Goal: Task Accomplishment & Management: Complete application form

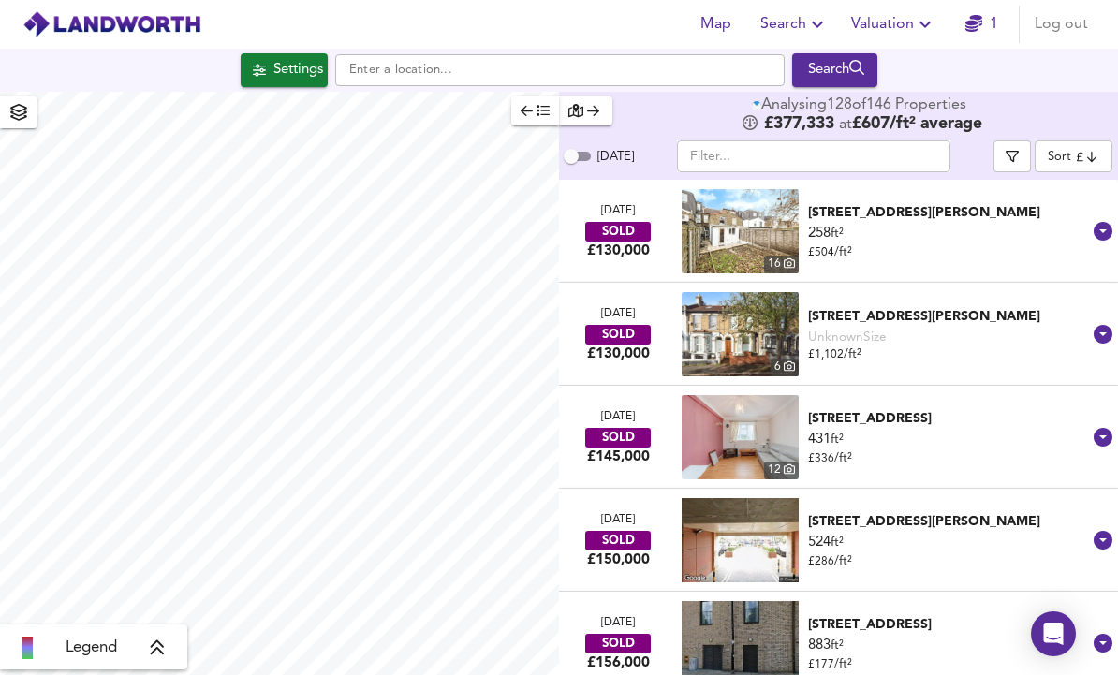
scroll to position [63, 0]
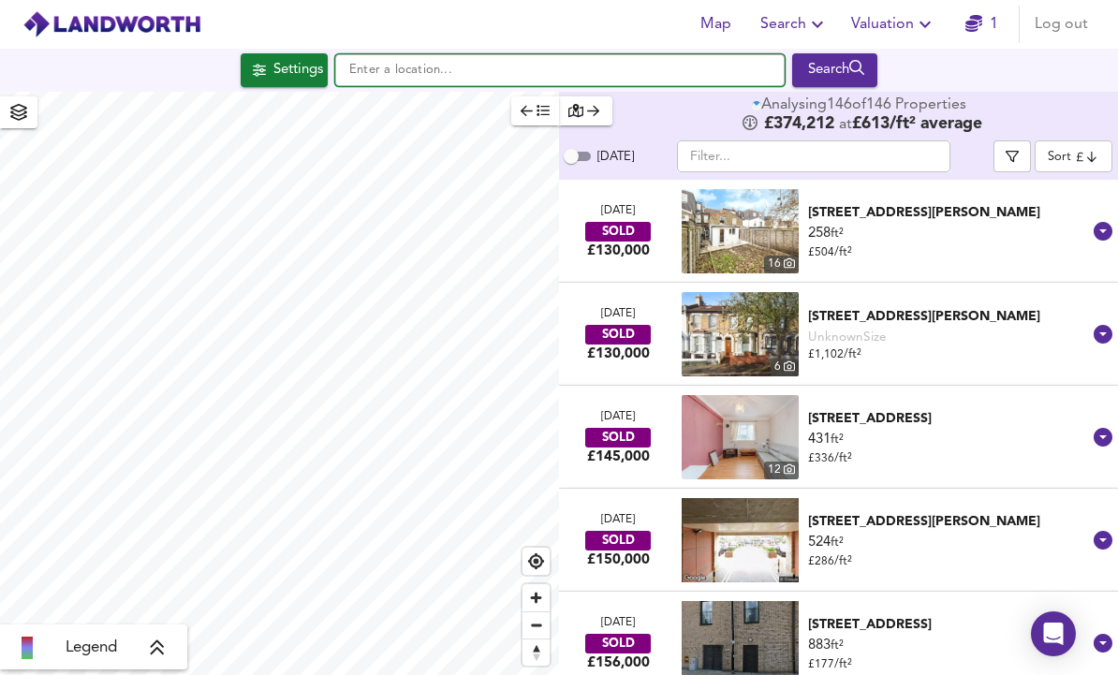
click at [405, 54] on input "text" at bounding box center [560, 70] width 450 height 32
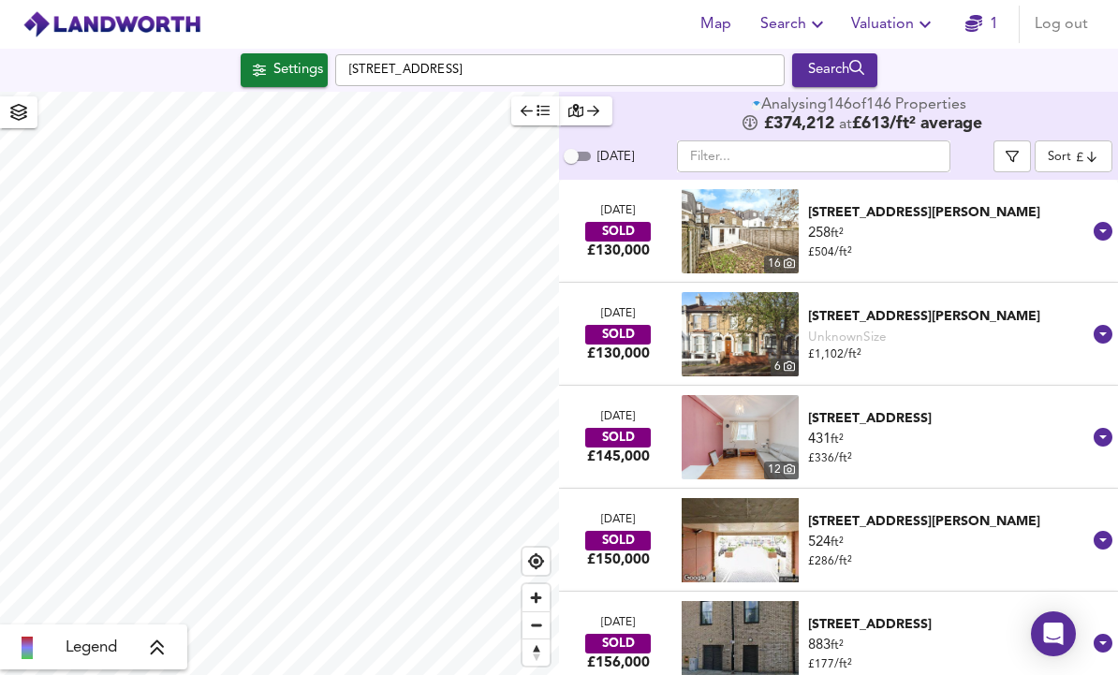
scroll to position [0, 0]
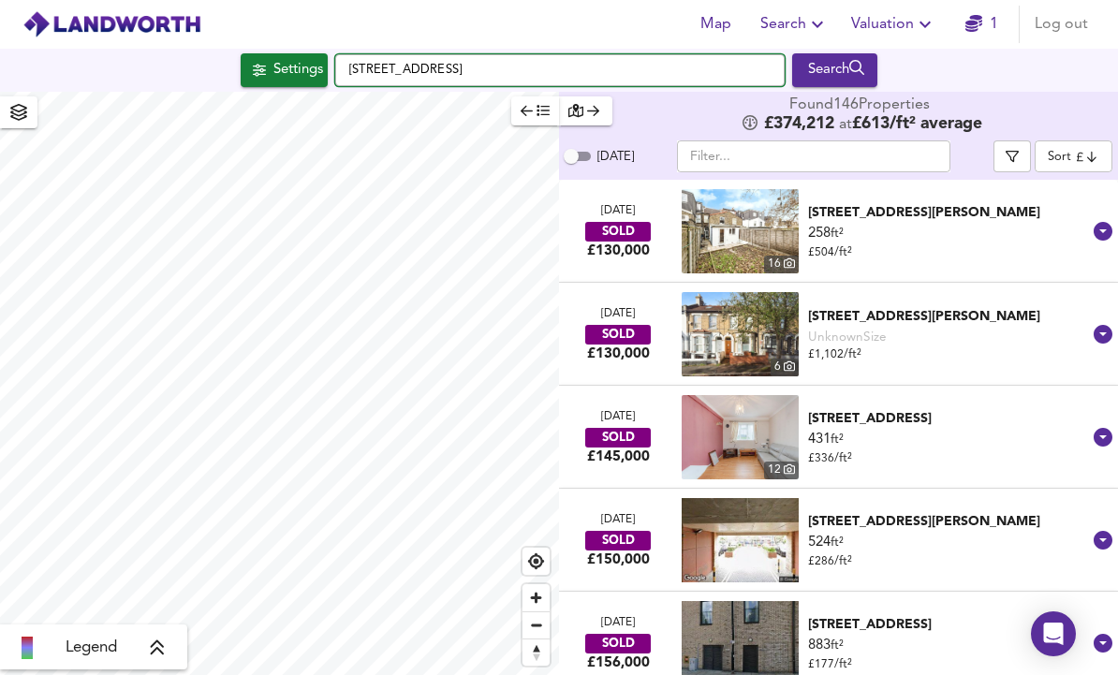
click at [409, 54] on input "[STREET_ADDRESS]" at bounding box center [560, 70] width 450 height 32
click at [391, 62] on input "[STREET_ADDRESS]" at bounding box center [560, 70] width 450 height 32
click at [390, 61] on input "[STREET_ADDRESS]" at bounding box center [560, 70] width 450 height 32
checkbox input "false"
checkbox input "true"
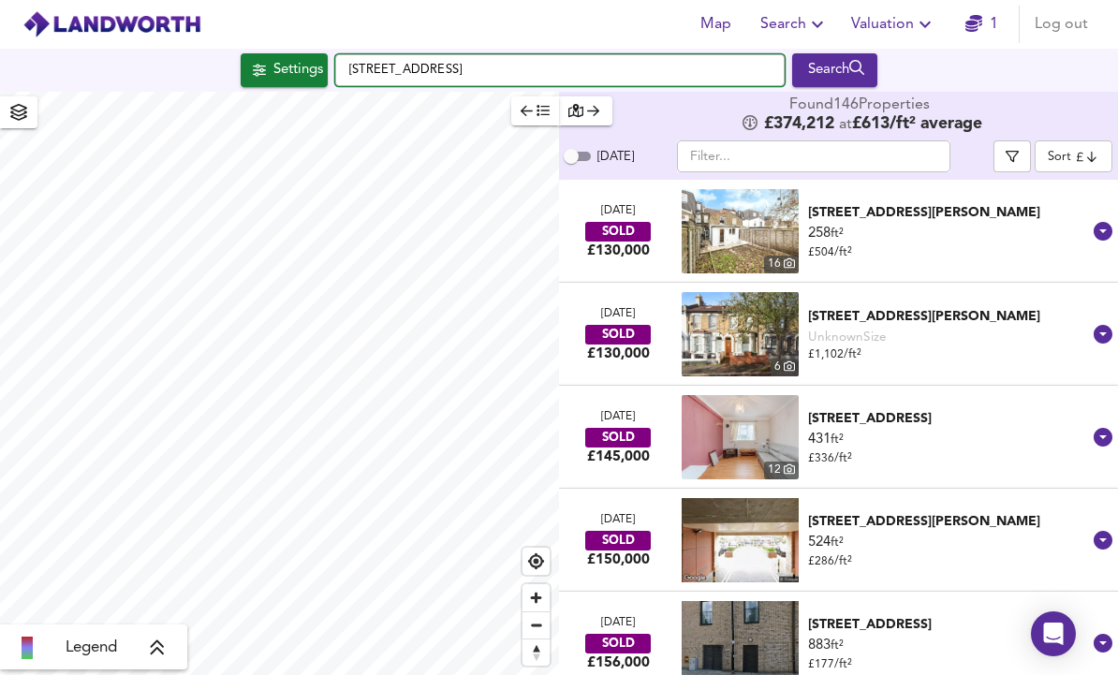
click at [431, 72] on input "[STREET_ADDRESS]" at bounding box center [560, 70] width 450 height 32
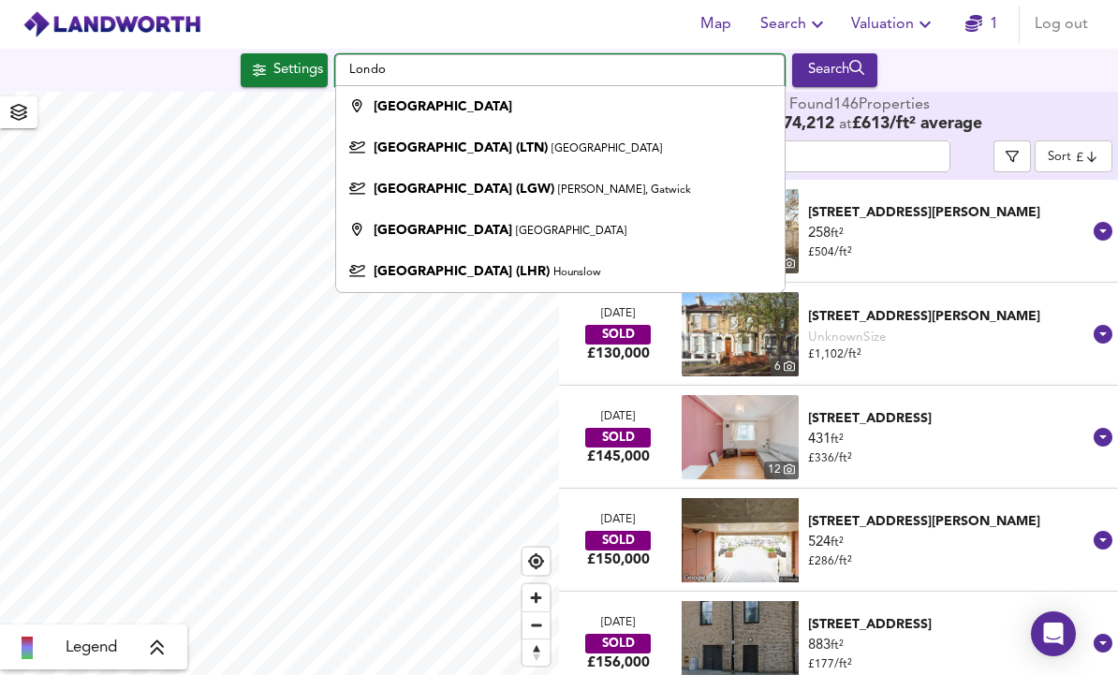
type input "[GEOGRAPHIC_DATA]"
click at [286, 65] on div "Settings" at bounding box center [299, 70] width 50 height 24
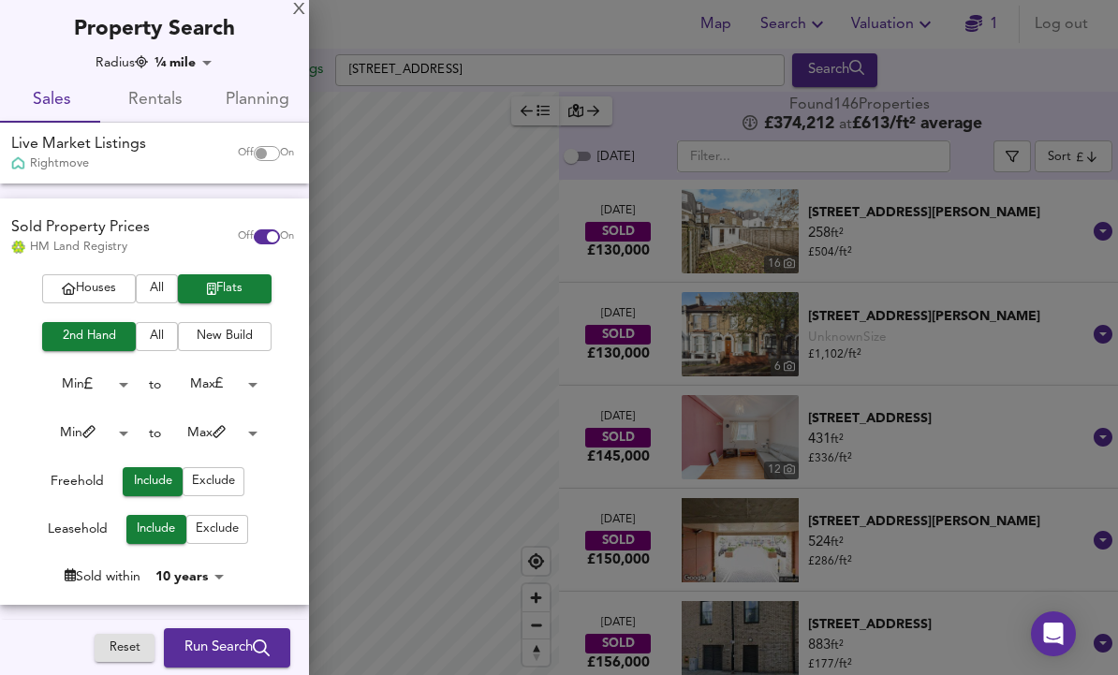
click at [117, 425] on body "Map Search Valuation 1 Log out Settings [GEOGRAPHIC_DATA] Search Legend Found 1…" at bounding box center [559, 337] width 1118 height 675
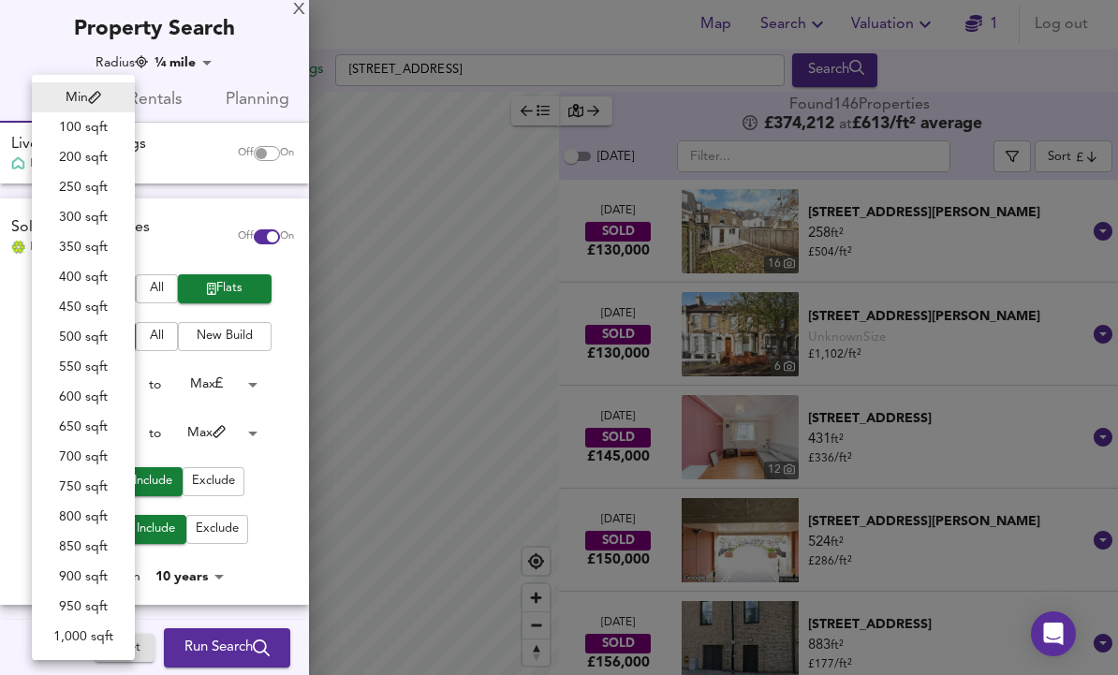
click at [69, 426] on li "650 sqft" at bounding box center [83, 427] width 103 height 30
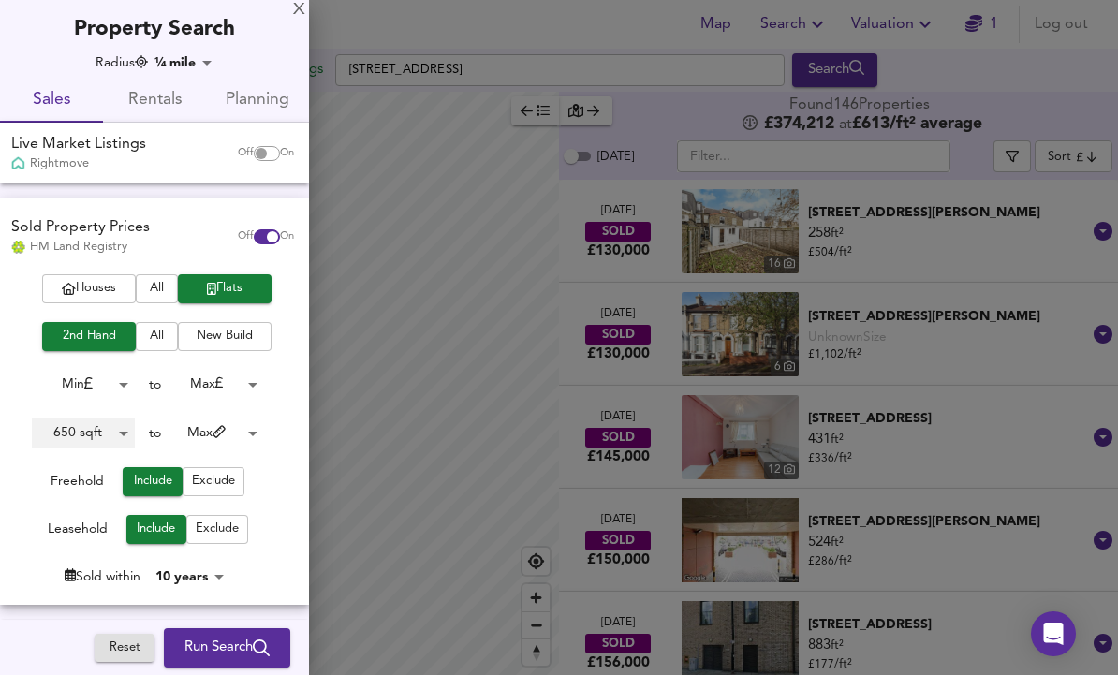
type input "650"
click at [185, 55] on body "Map Search Valuation 1 Log out Settings [GEOGRAPHIC_DATA] Search Legend Found 1…" at bounding box center [559, 337] width 1118 height 675
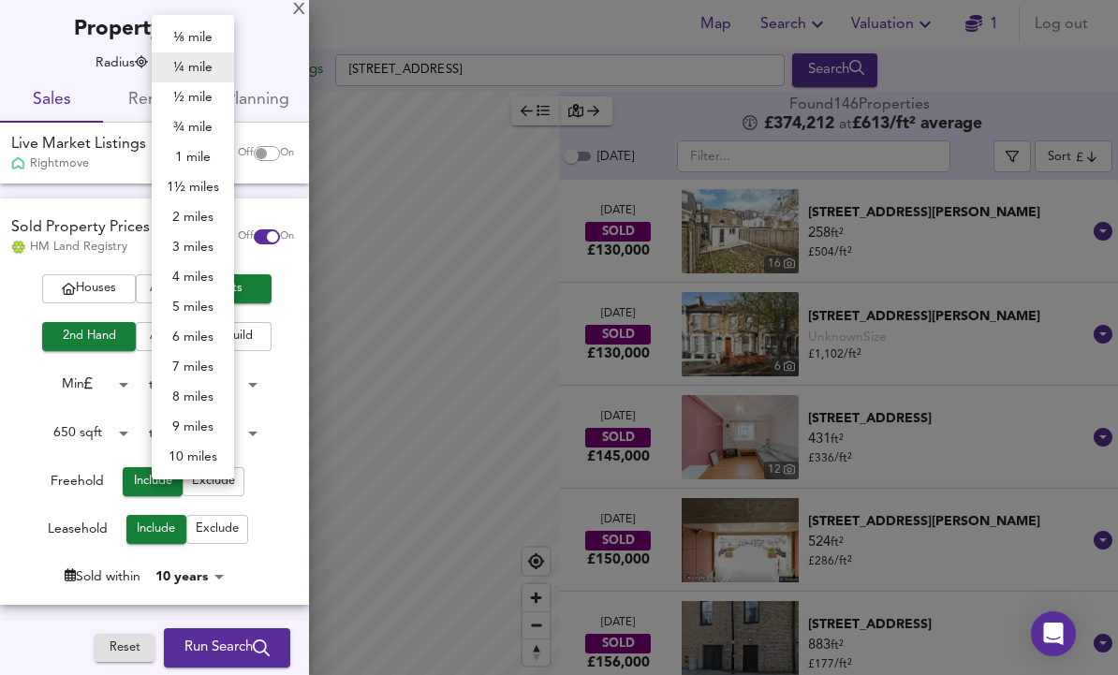
click at [28, 57] on div at bounding box center [559, 337] width 1118 height 675
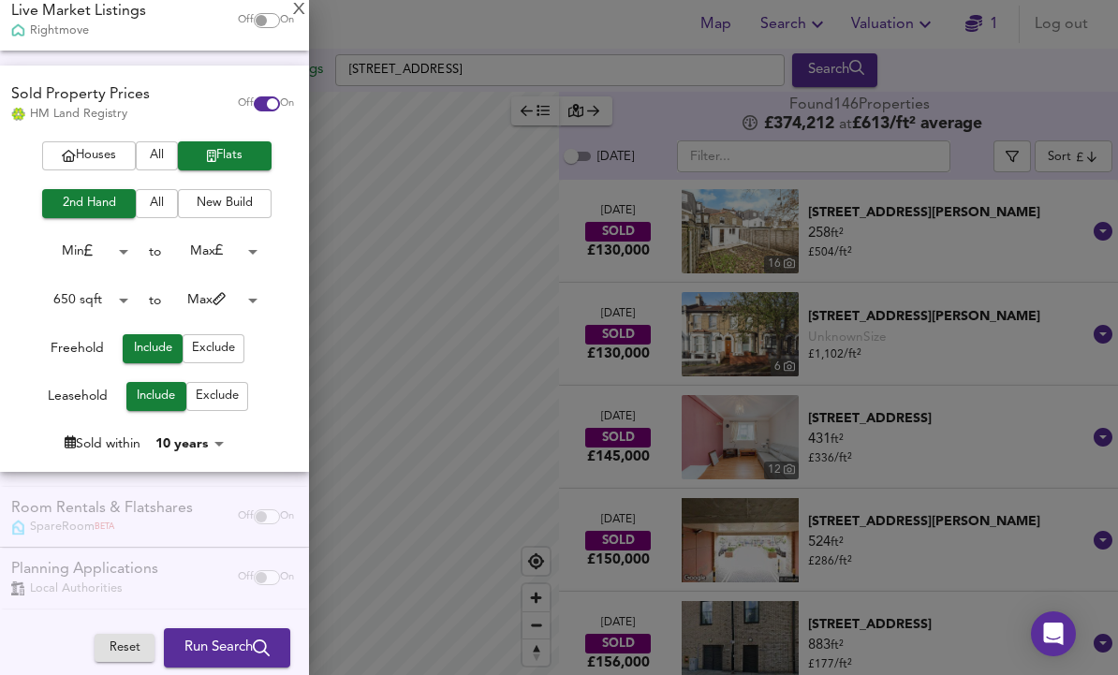
scroll to position [132, 0]
click at [308, 18] on div "Live Market Listings Rightmove Off On" at bounding box center [154, 21] width 309 height 61
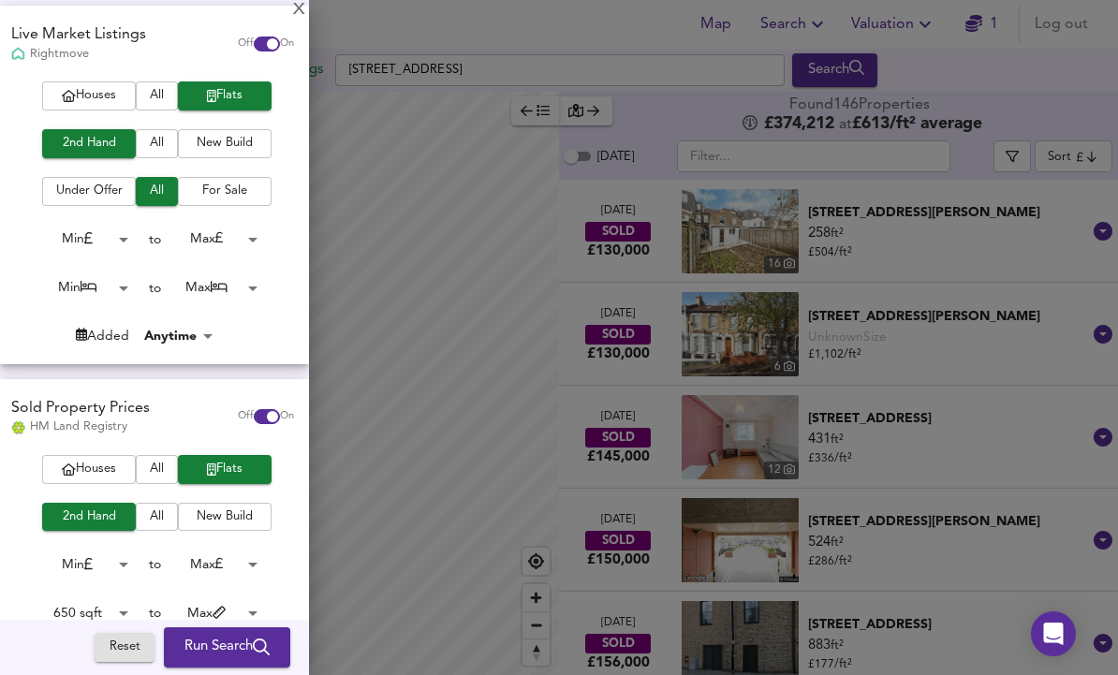
click at [376, 62] on div at bounding box center [559, 337] width 1118 height 675
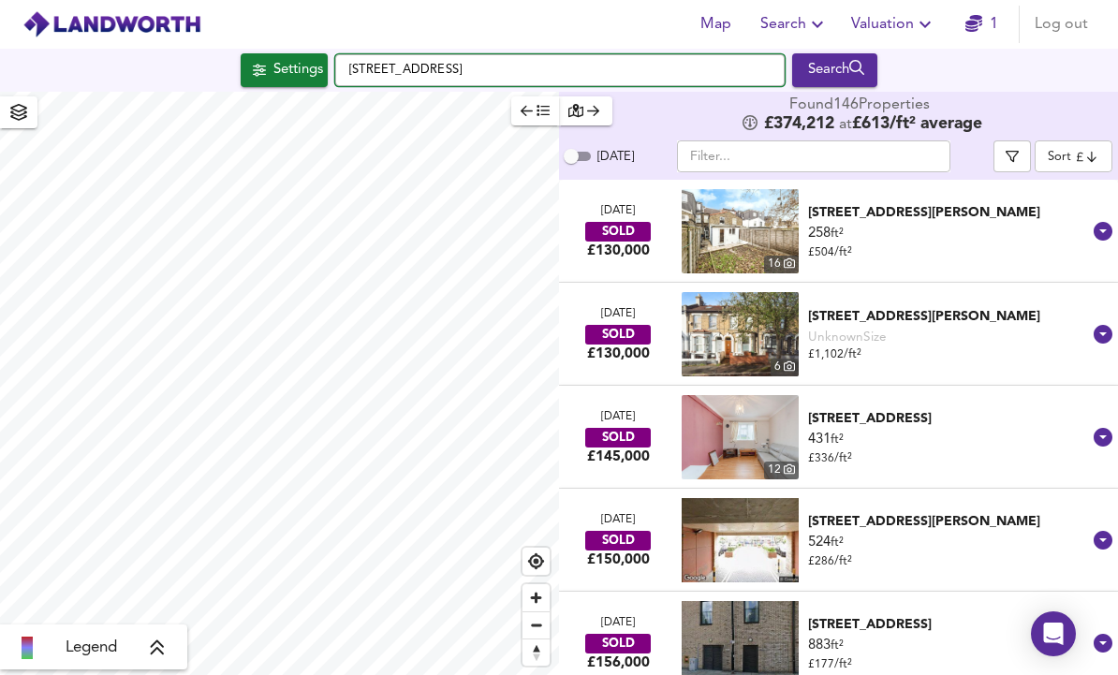
click at [374, 67] on input "[STREET_ADDRESS]" at bounding box center [560, 70] width 450 height 32
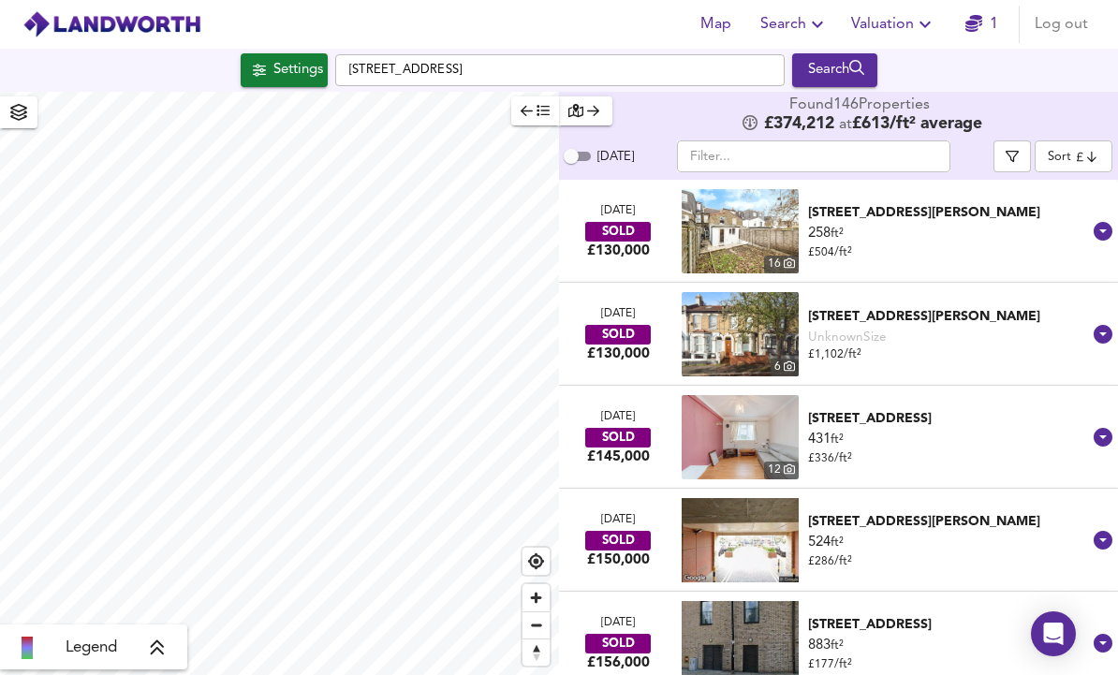
click at [298, 62] on div "Settings" at bounding box center [299, 70] width 50 height 24
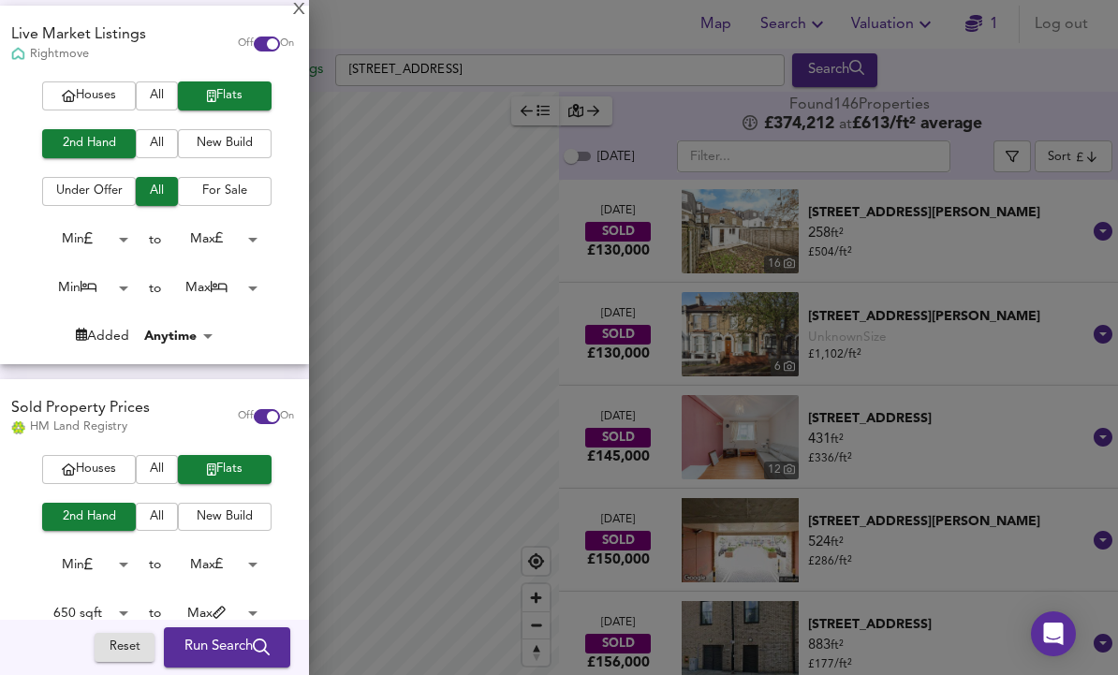
click at [292, 7] on div "Live Market Listings Rightmove Off On" at bounding box center [154, 44] width 309 height 76
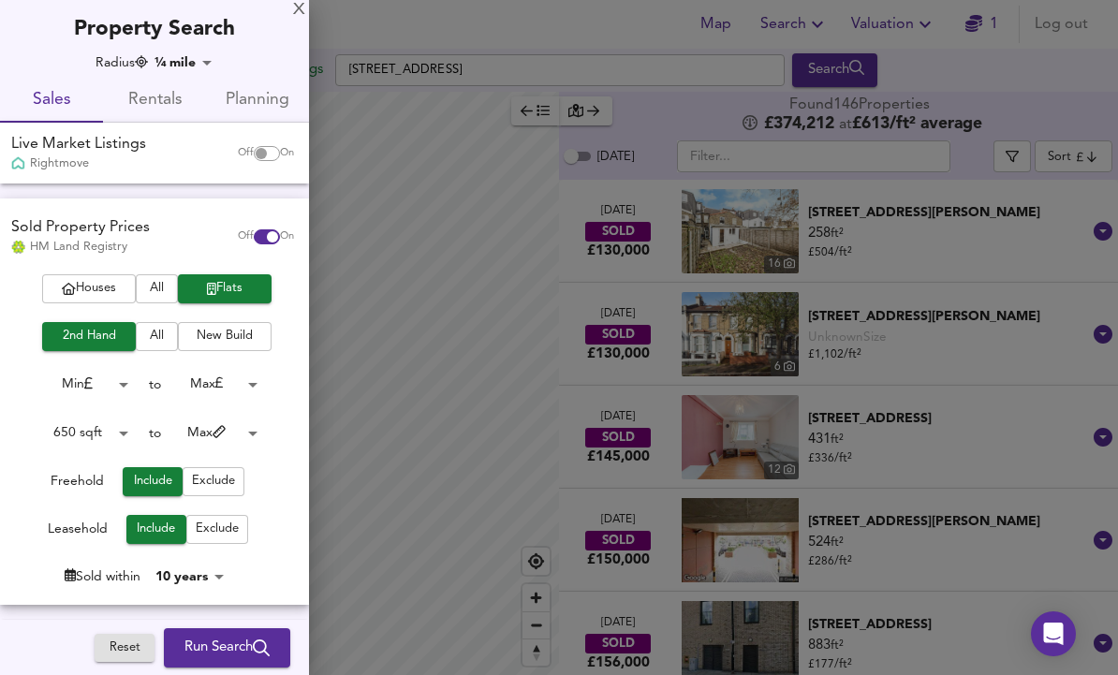
scroll to position [0, 0]
click at [289, 11] on div "Property Search" at bounding box center [154, 22] width 309 height 44
click at [295, 4] on div "X" at bounding box center [299, 10] width 12 height 13
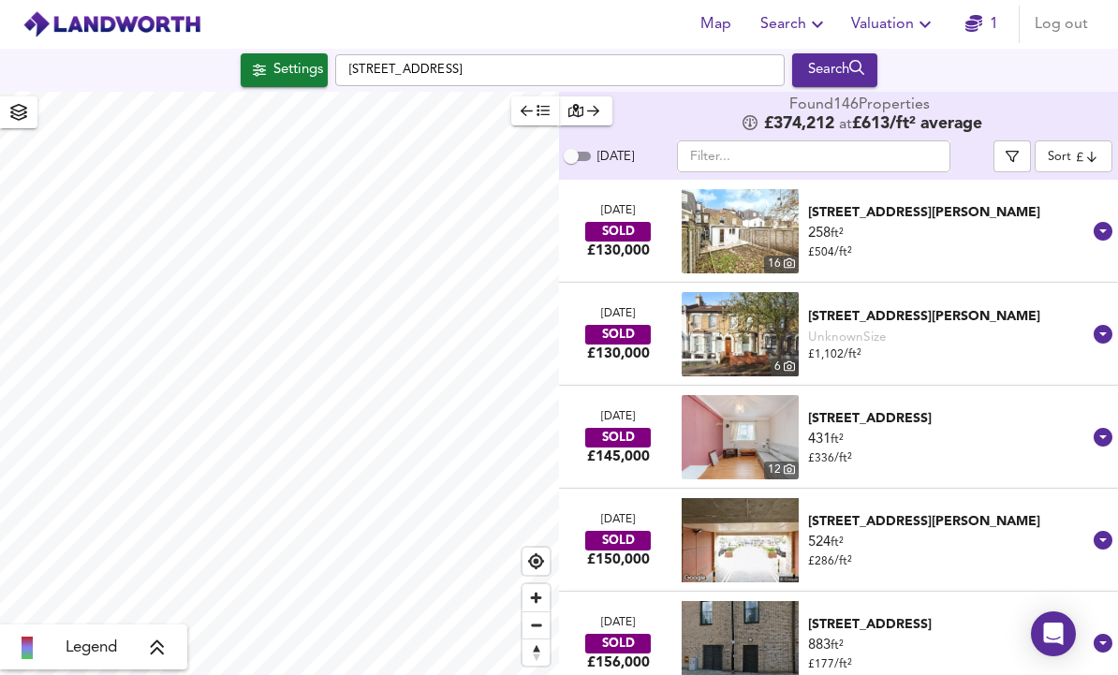
click at [274, 68] on div "Settings" at bounding box center [299, 70] width 50 height 24
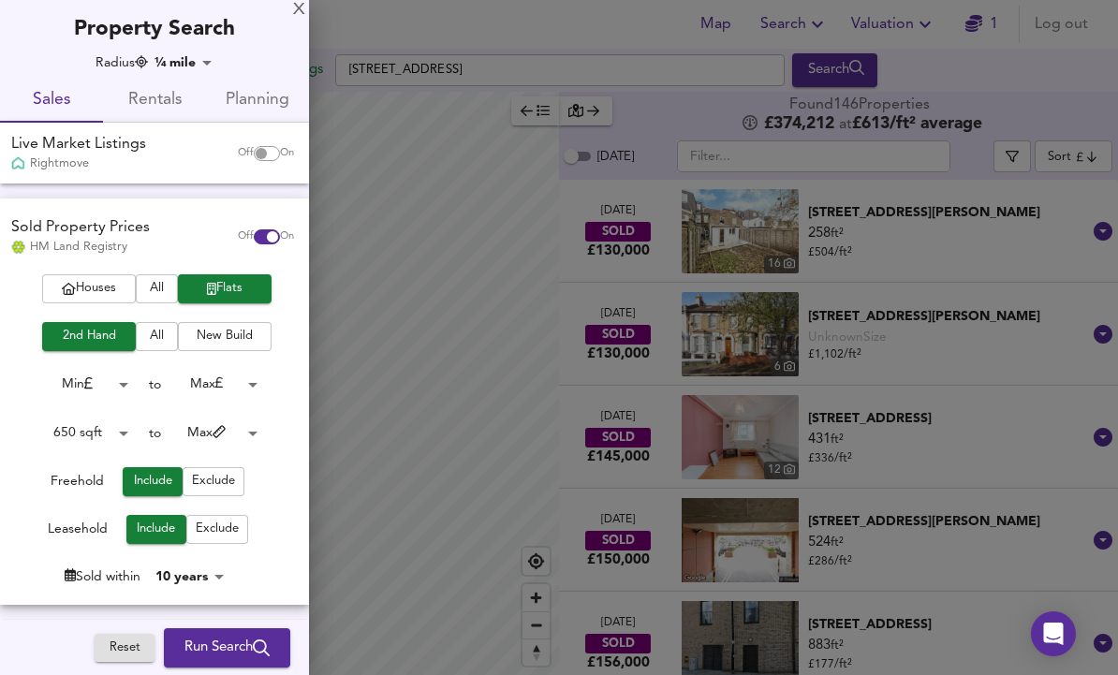
click at [258, 146] on input "checkbox" at bounding box center [261, 153] width 45 height 15
checkbox input "true"
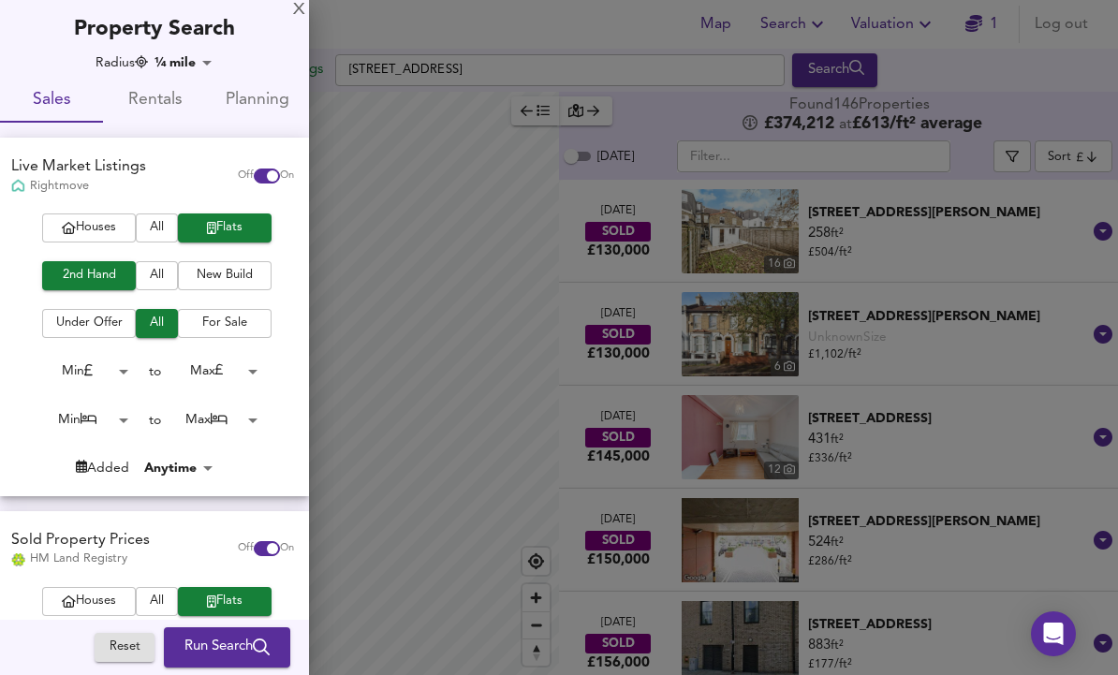
click at [79, 407] on body "Map Search Valuation 1 Log out Settings [GEOGRAPHIC_DATA] Search Legend Found 1…" at bounding box center [559, 337] width 1118 height 675
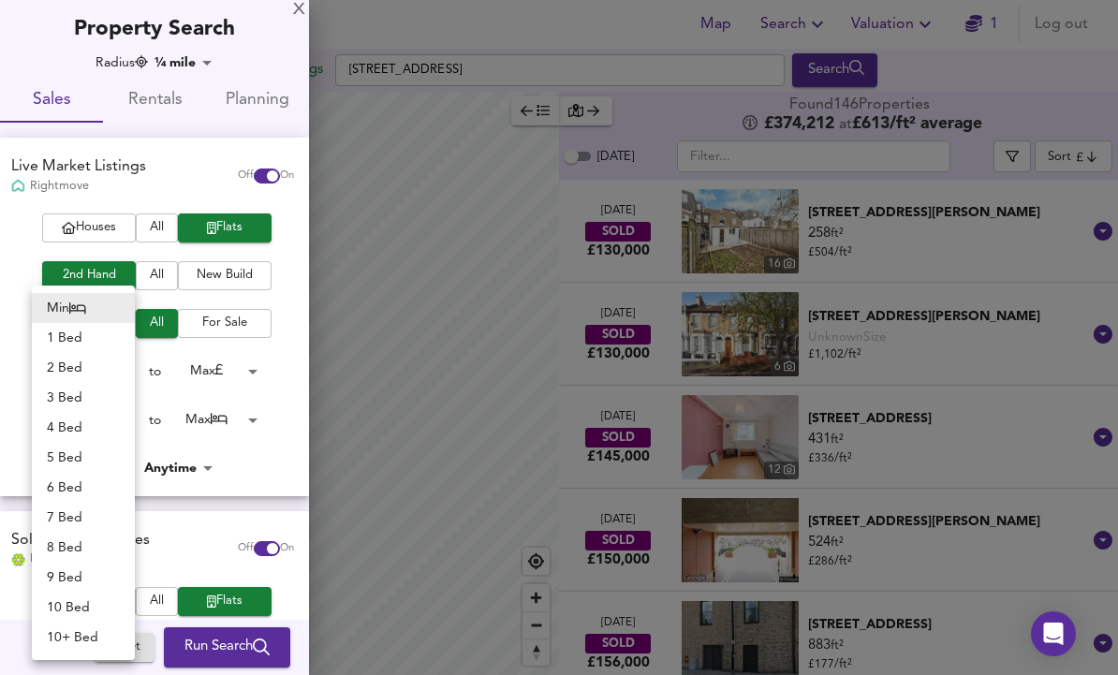
click at [61, 339] on li "1 Bed" at bounding box center [83, 338] width 103 height 30
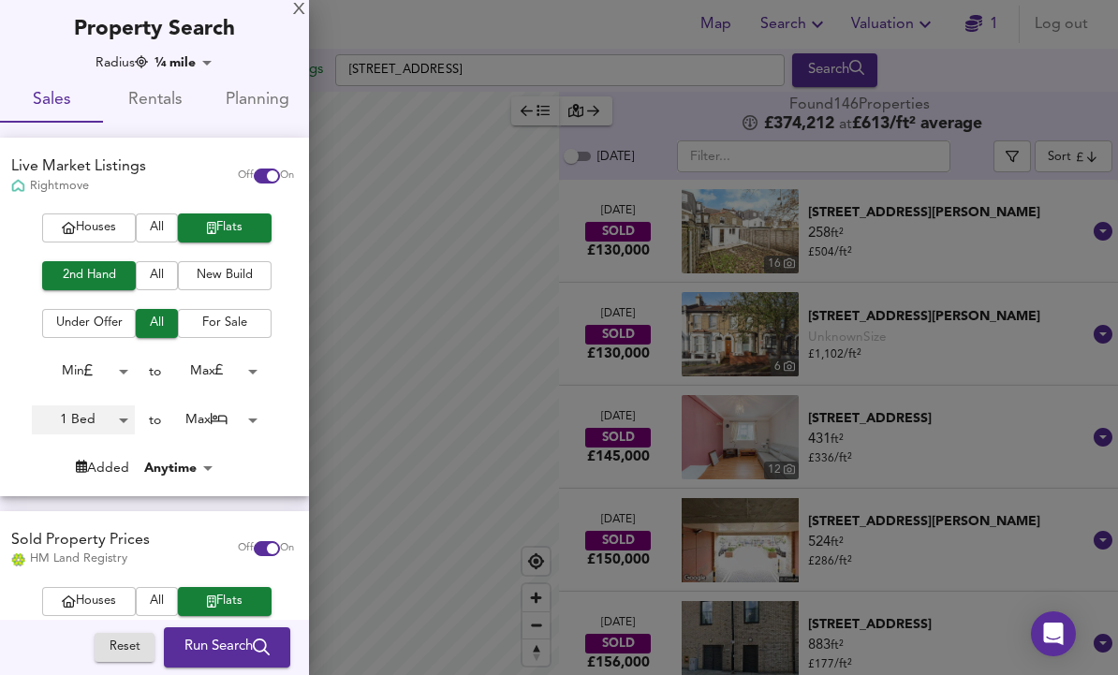
type input "1"
click at [229, 412] on body "Map Search Valuation 1 Log out Settings [GEOGRAPHIC_DATA] Search Legend Found 1…" at bounding box center [559, 337] width 1118 height 675
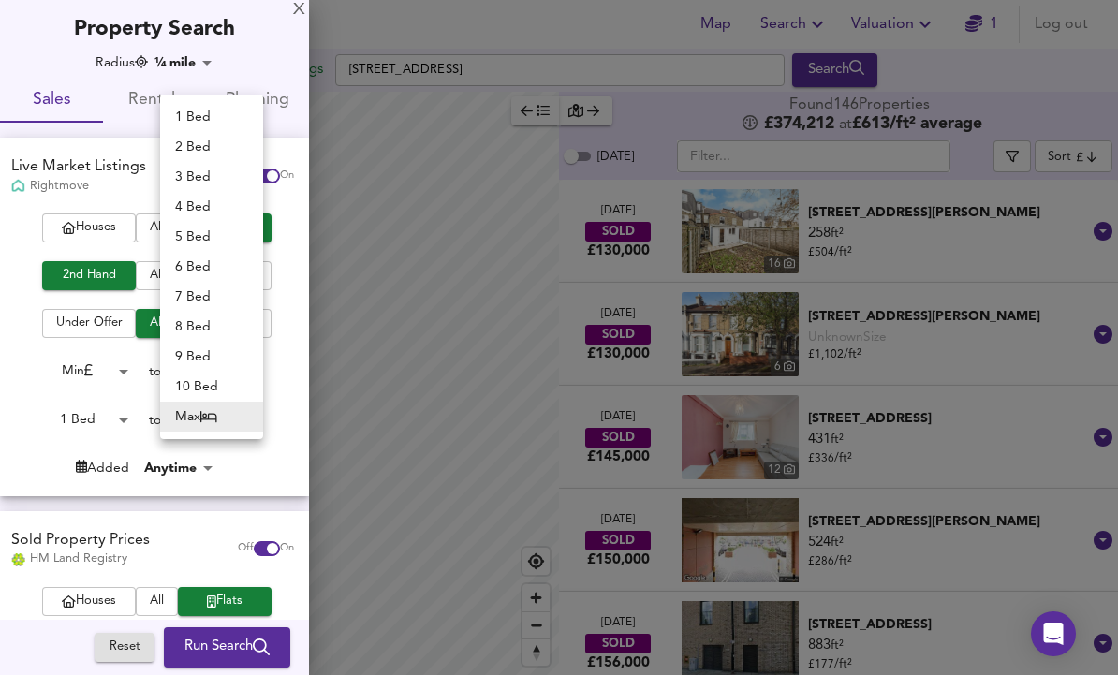
click at [173, 102] on li "1 Bed" at bounding box center [211, 117] width 103 height 30
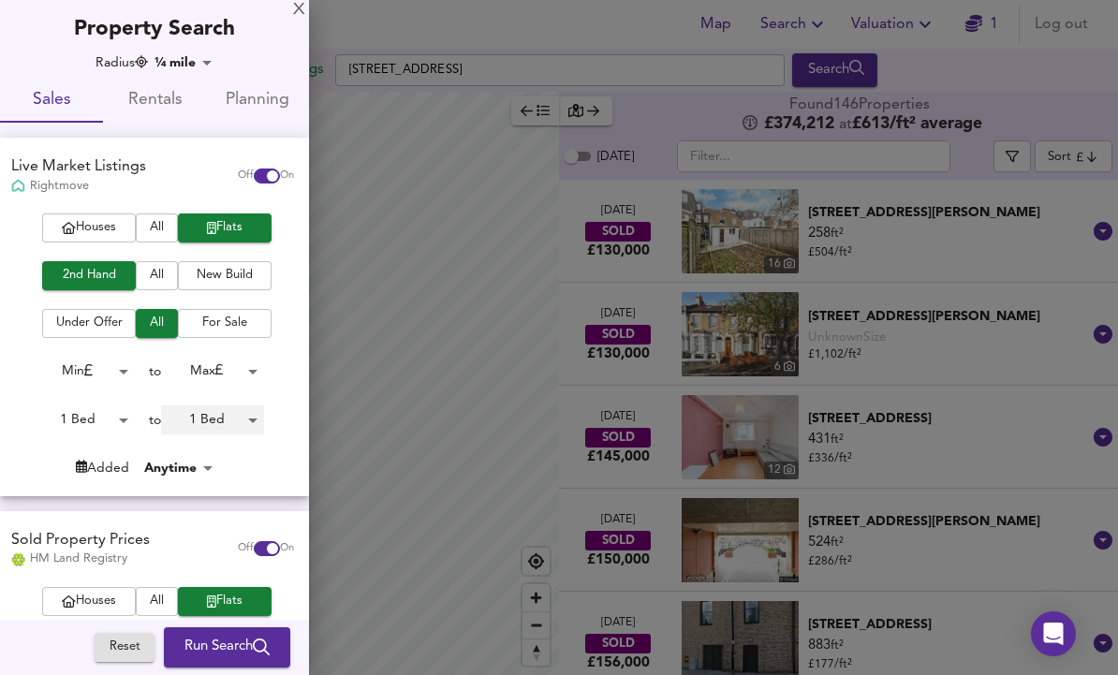
type input "1"
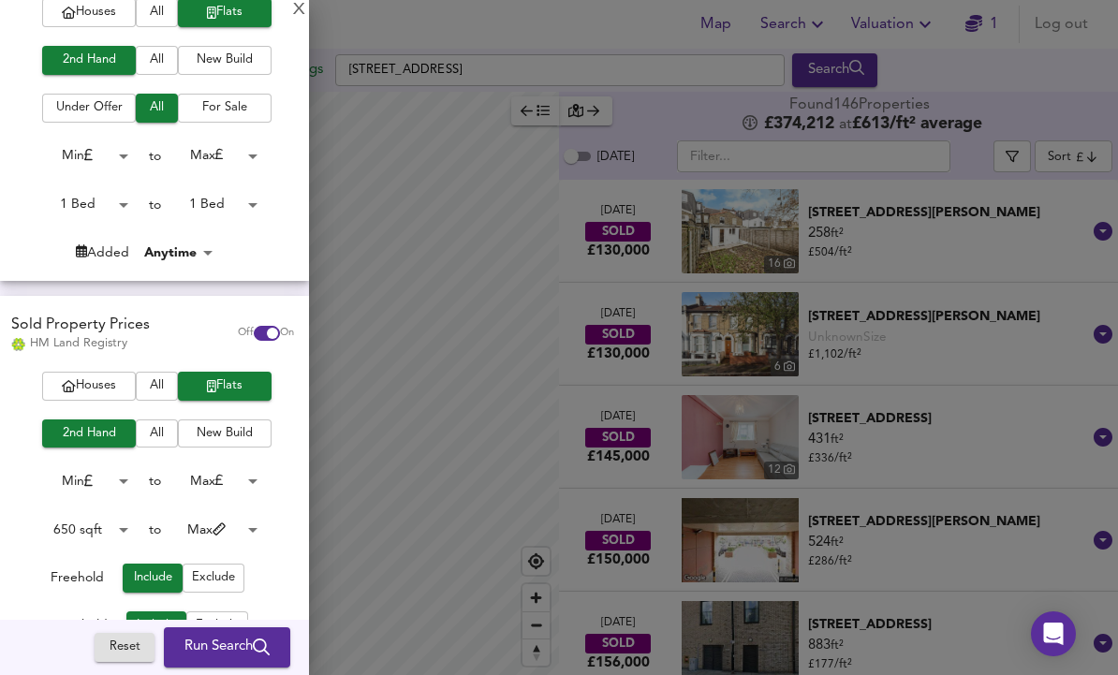
scroll to position [204, 0]
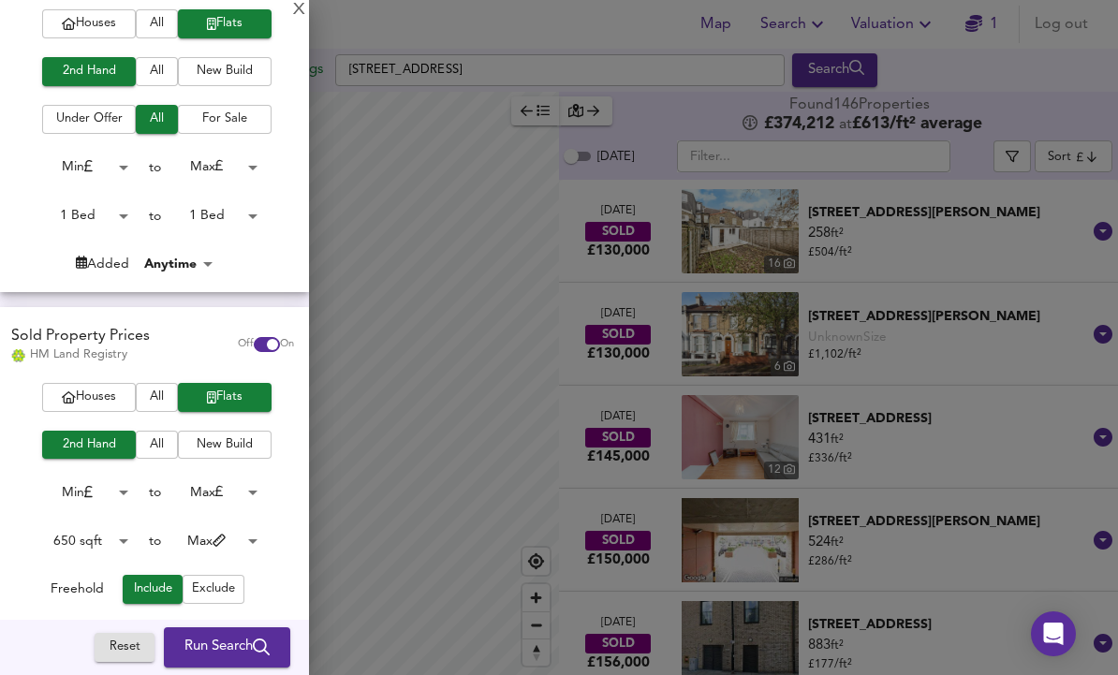
click at [225, 170] on body "Map Search Valuation 1 Log out Settings [GEOGRAPHIC_DATA] Search Legend Found 1…" at bounding box center [559, 337] width 1118 height 675
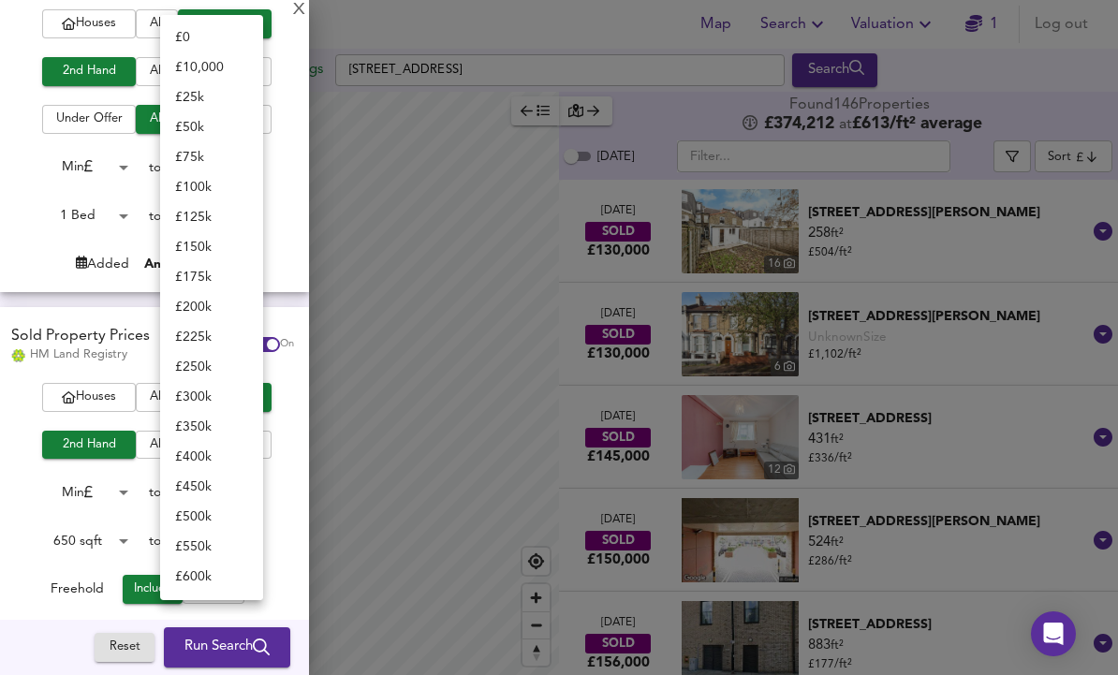
scroll to position [0, 0]
click at [200, 370] on li "£ 250k" at bounding box center [211, 367] width 103 height 30
type input "250000"
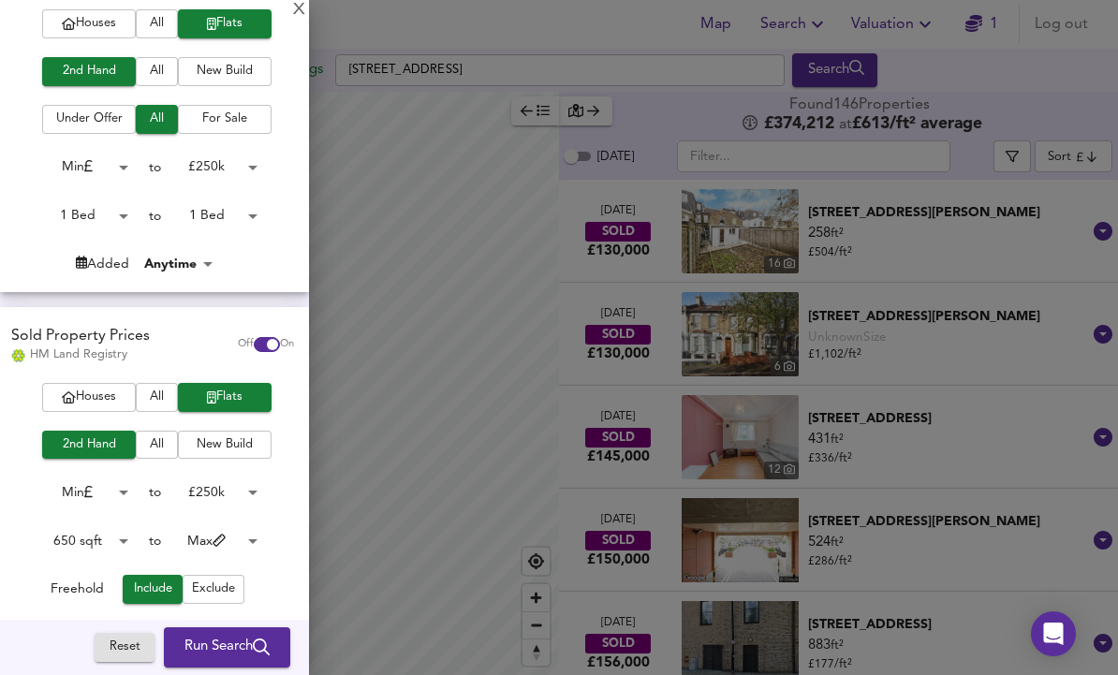
click at [85, 166] on body "Map Search Valuation 1 Log out Settings [GEOGRAPHIC_DATA] Search Legend Found 1…" at bounding box center [559, 337] width 1118 height 675
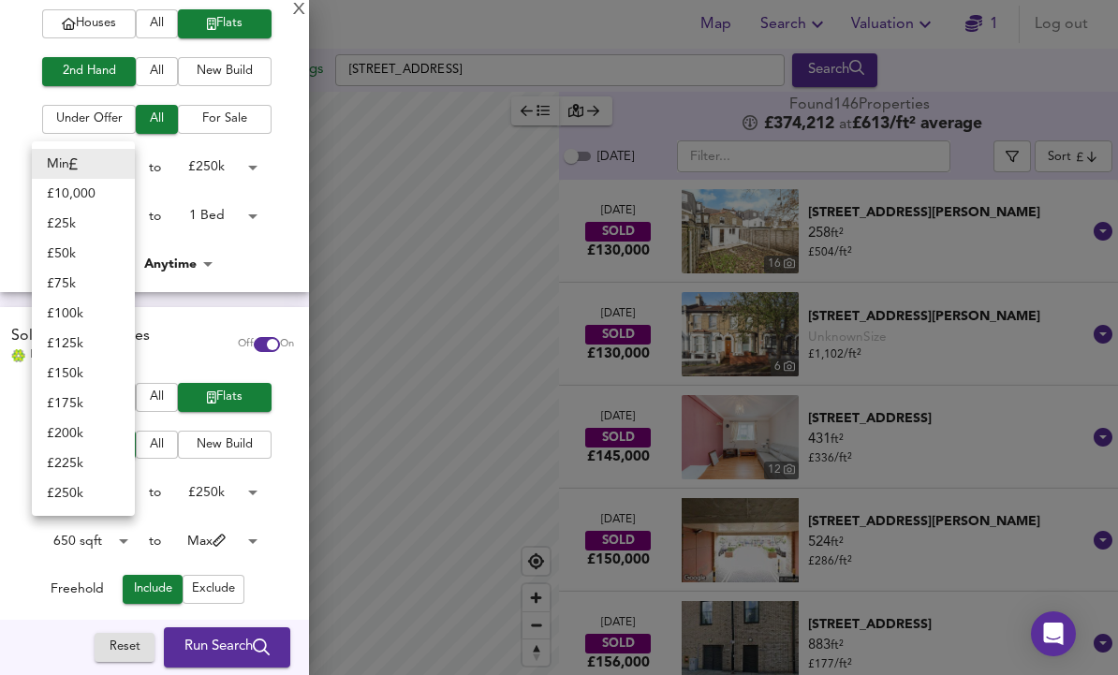
click at [70, 403] on li "£ 175k" at bounding box center [83, 404] width 103 height 30
type input "175000"
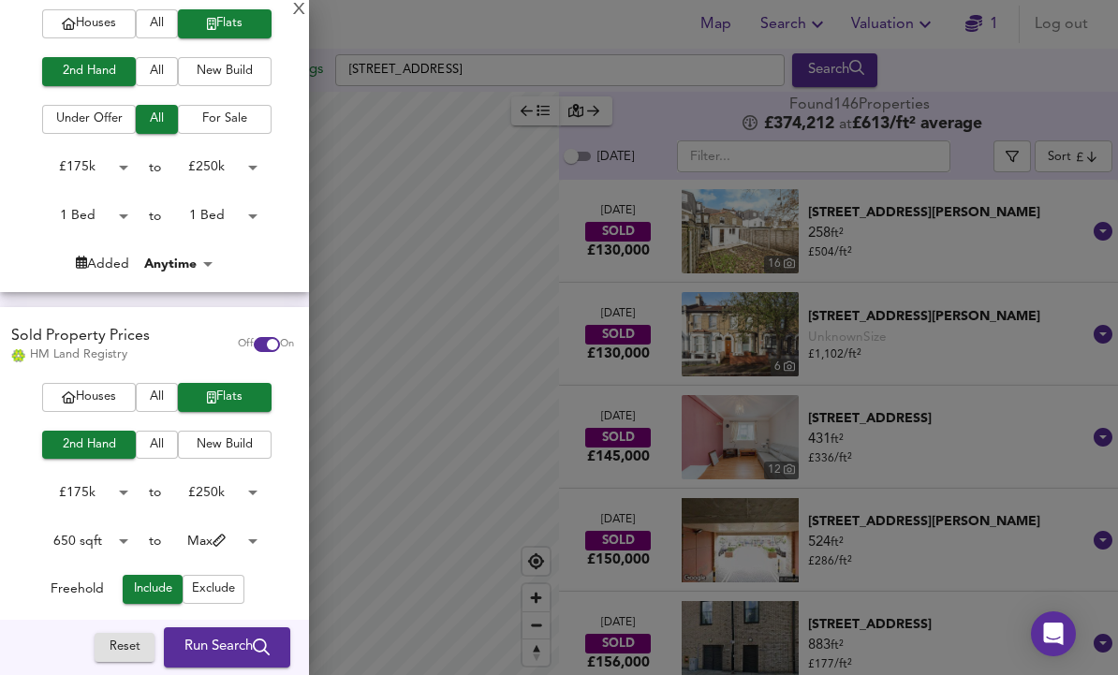
click at [90, 540] on body "Map Search Valuation 1 Log out Settings [GEOGRAPHIC_DATA] Search Legend Found 1…" at bounding box center [559, 337] width 1118 height 675
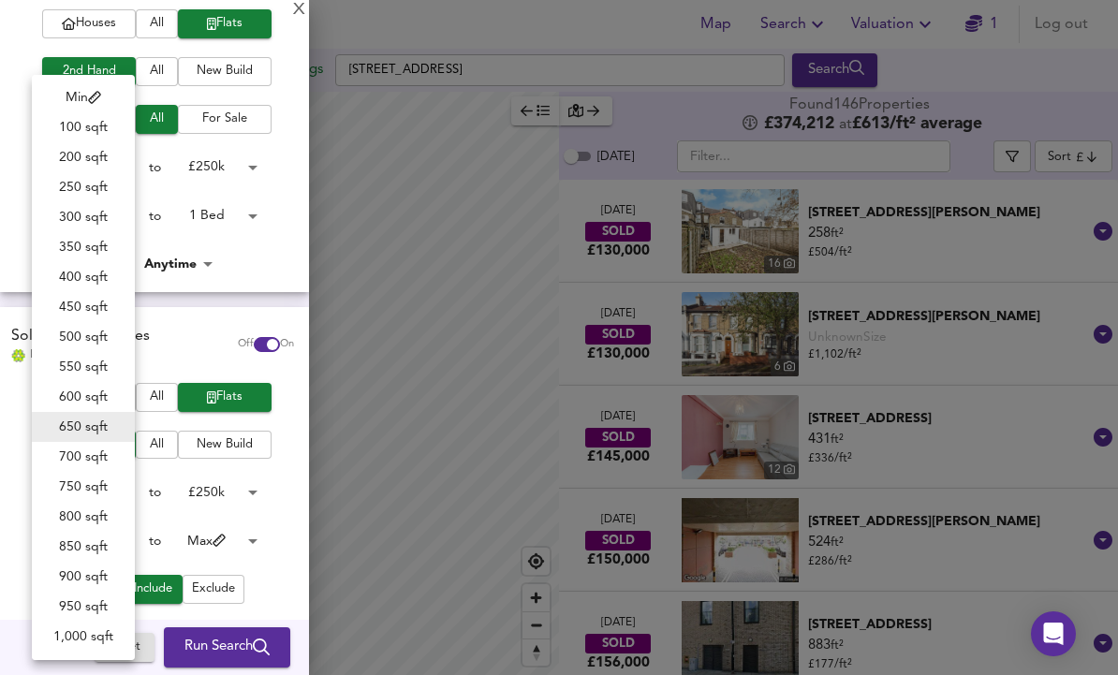
click at [104, 483] on li "750 sqft" at bounding box center [83, 487] width 103 height 30
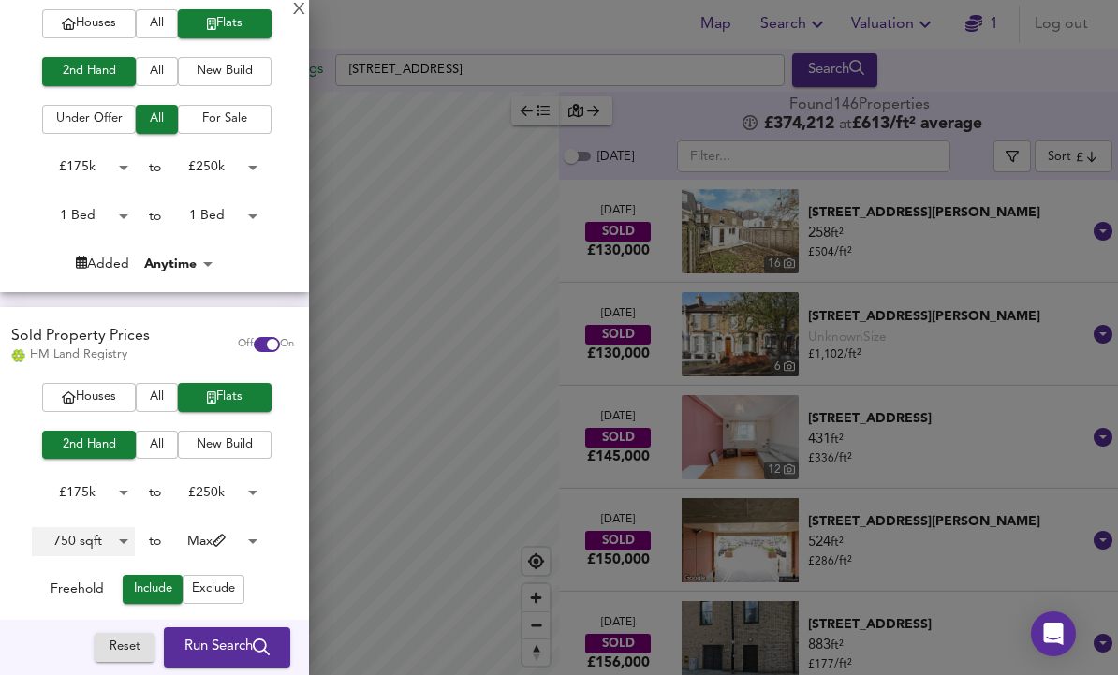
type input "750"
click at [257, 642] on icon "submit" at bounding box center [261, 648] width 17 height 17
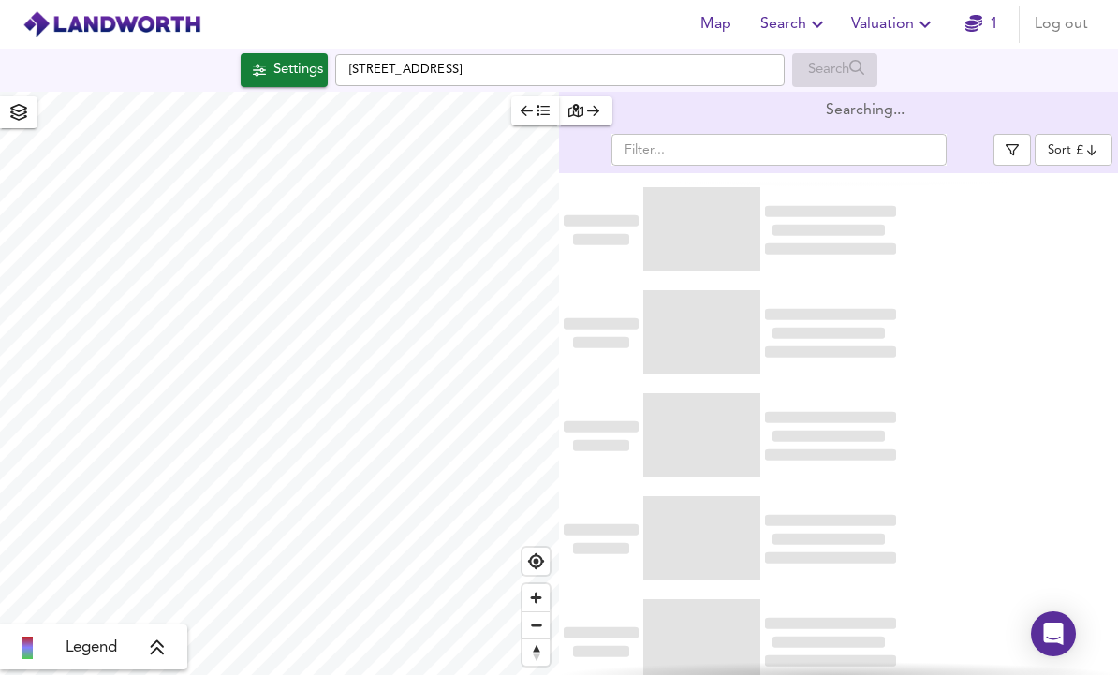
scroll to position [63, 0]
type input "bestdeal"
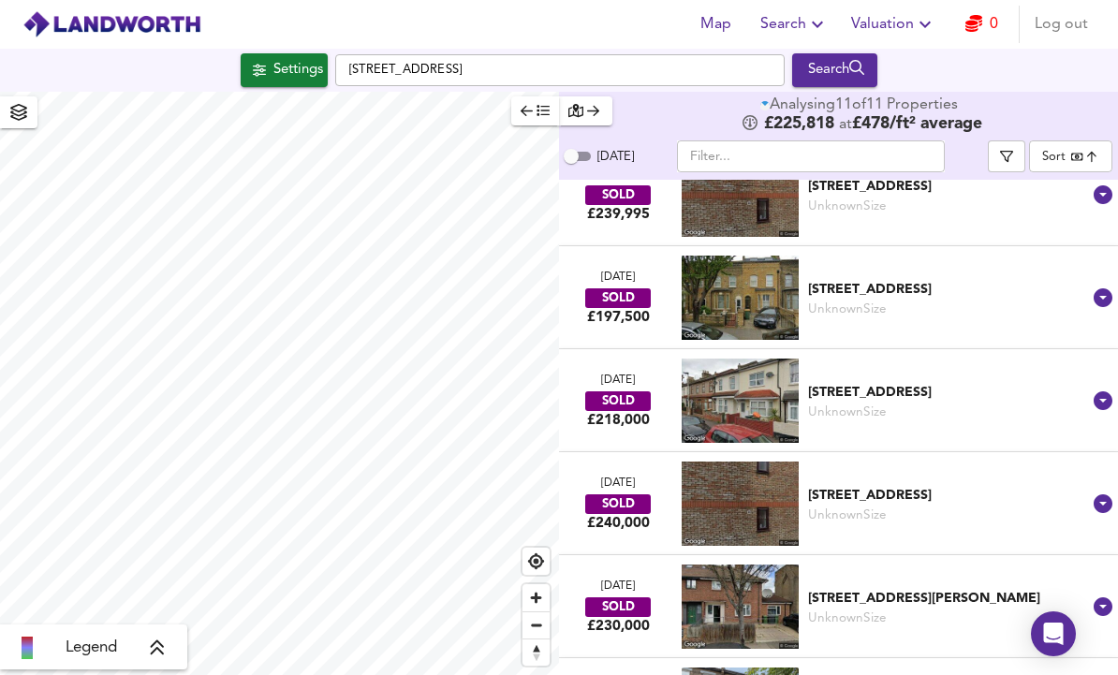
scroll to position [0, 0]
click at [1062, 30] on span "Log out" at bounding box center [1061, 24] width 53 height 26
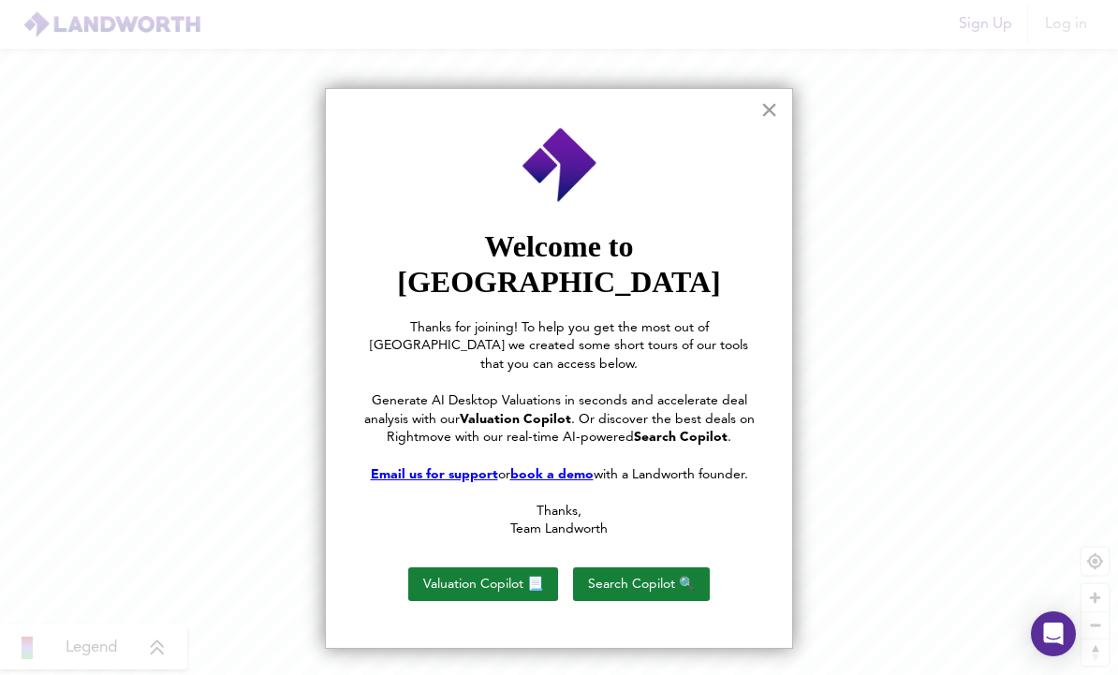
click at [762, 107] on button "×" at bounding box center [770, 110] width 18 height 30
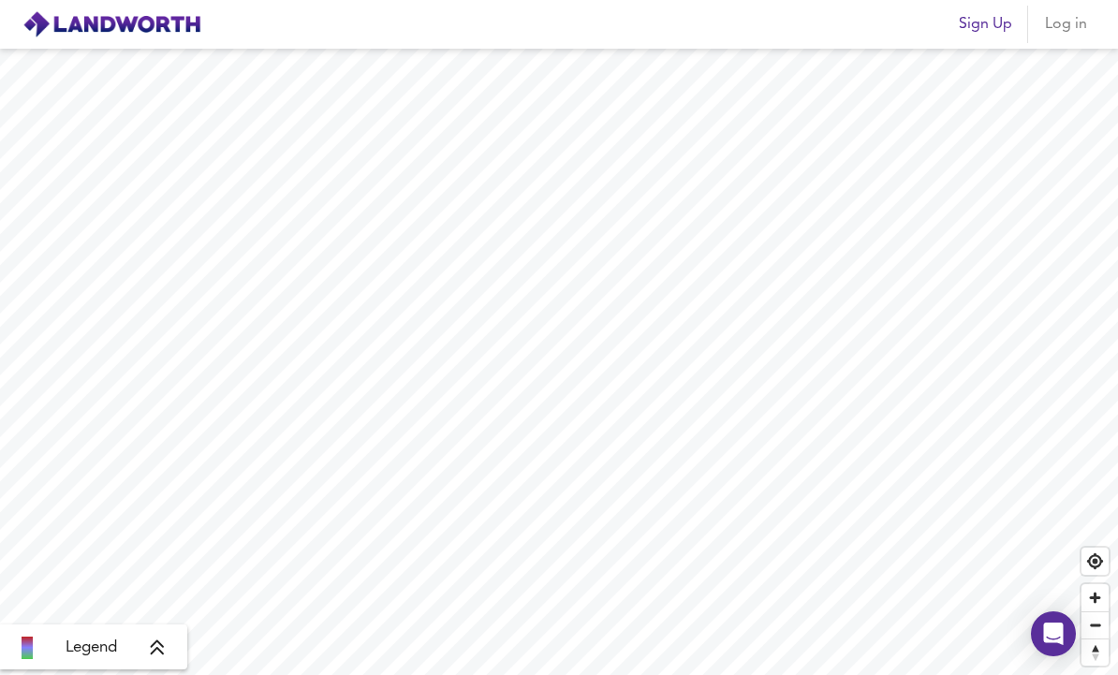
click at [1068, 8] on button "Log in" at bounding box center [1066, 24] width 60 height 37
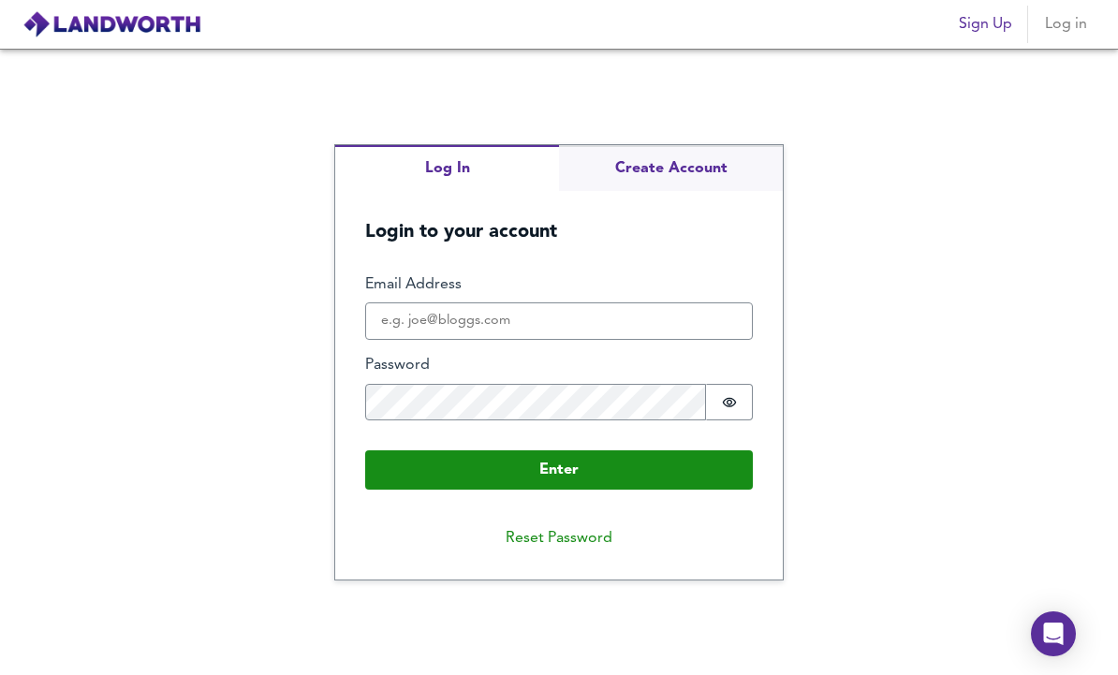
click at [715, 196] on div "Log In Create Account Login to your account Enter Email Address Password Passwo…" at bounding box center [559, 363] width 448 height 436
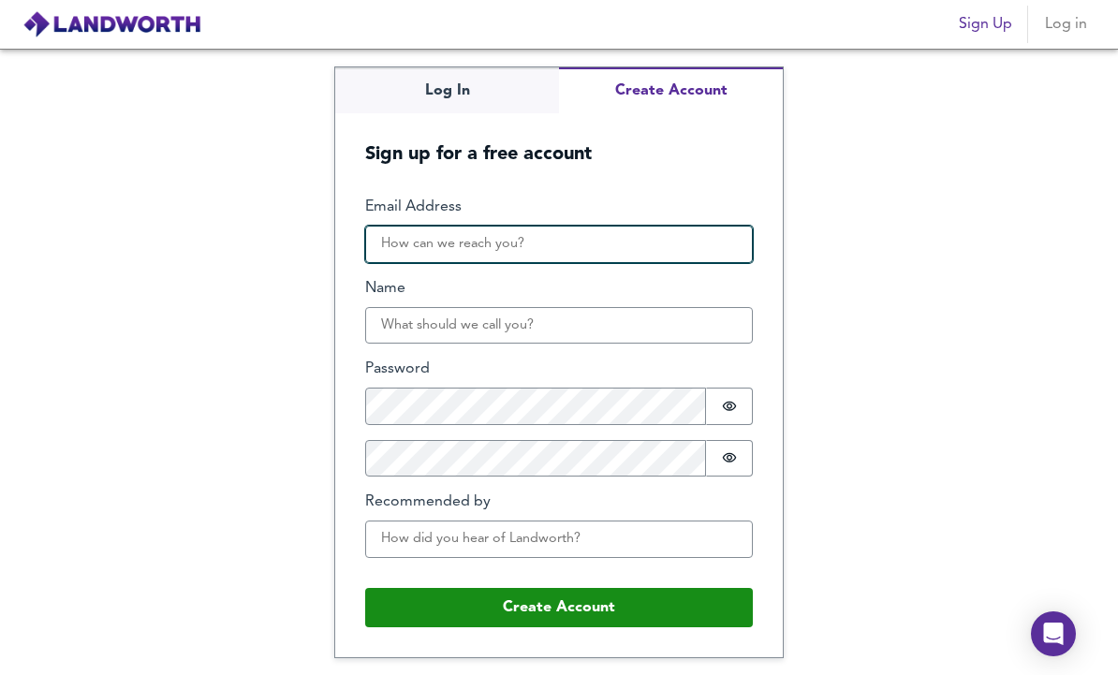
click at [674, 263] on input "Email Address" at bounding box center [559, 244] width 388 height 37
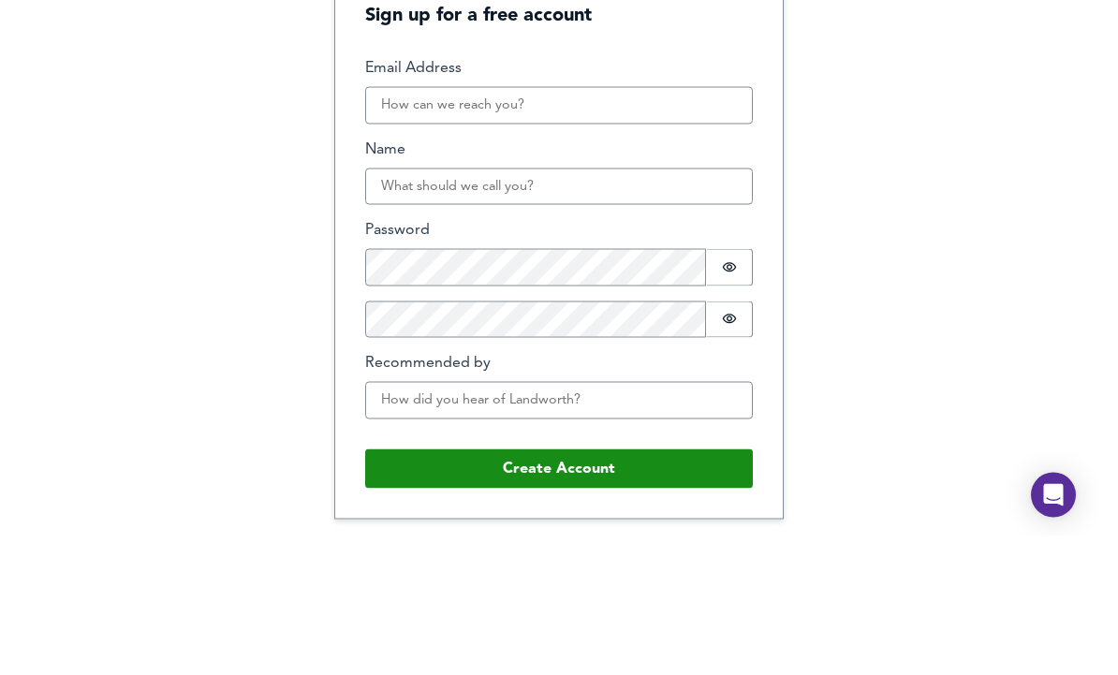
scroll to position [63, 0]
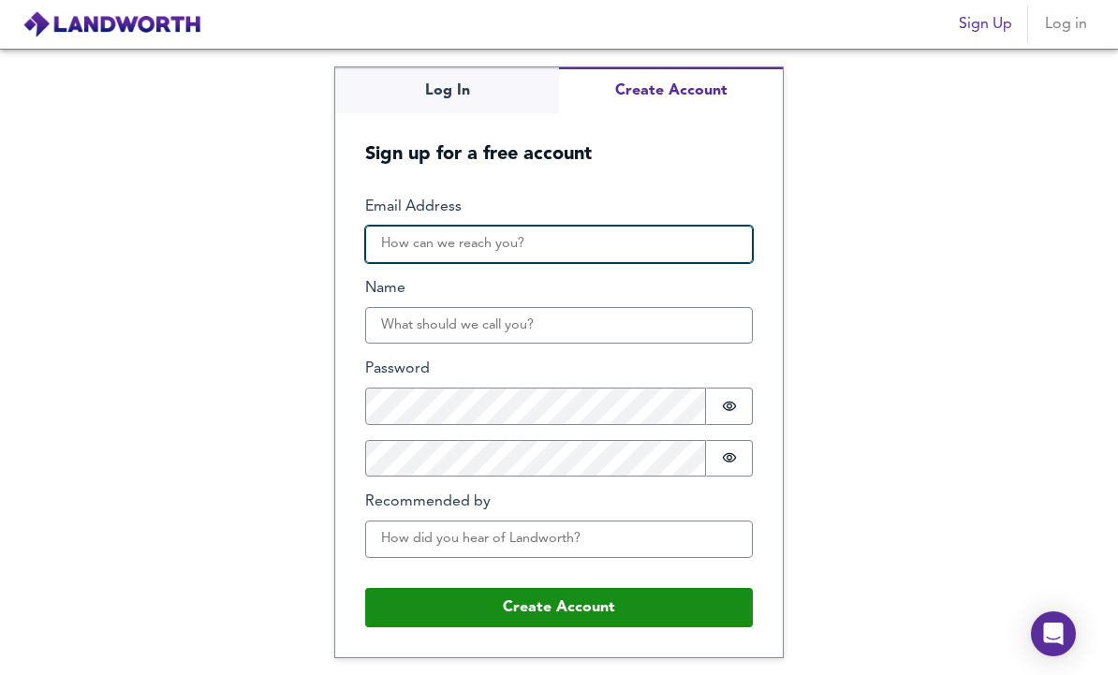
click at [539, 226] on input "Email Address" at bounding box center [559, 244] width 388 height 37
click at [454, 226] on input "Email Address" at bounding box center [559, 244] width 388 height 37
paste input "safeh95189@aupvs.com"
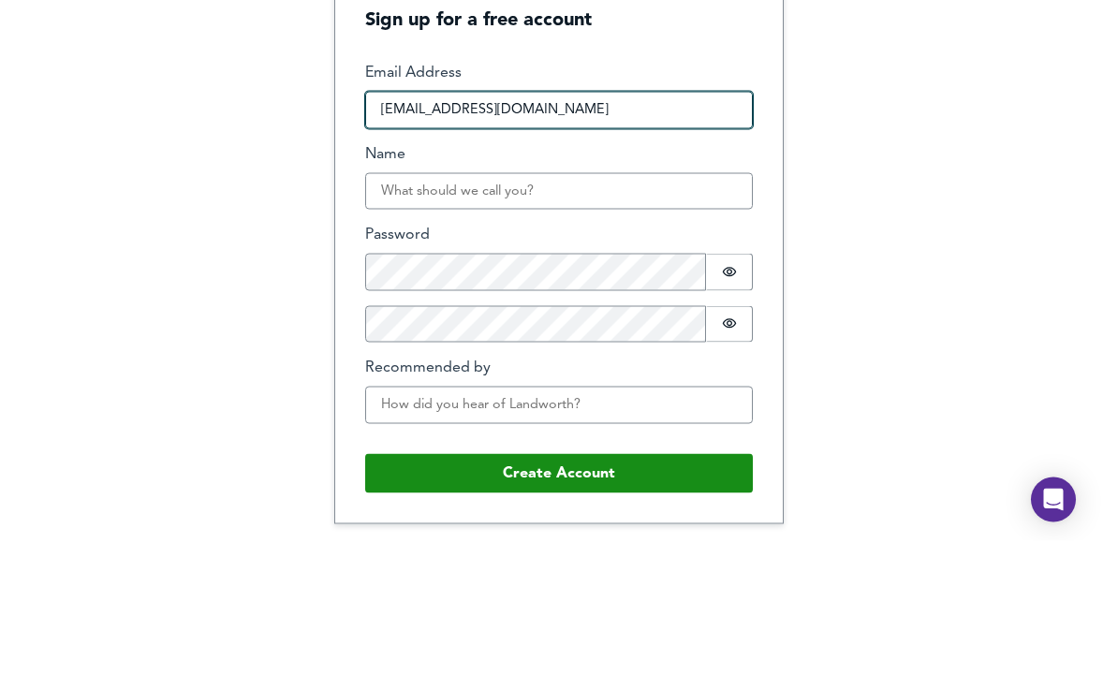
type input "safeh95189@aupvs.com"
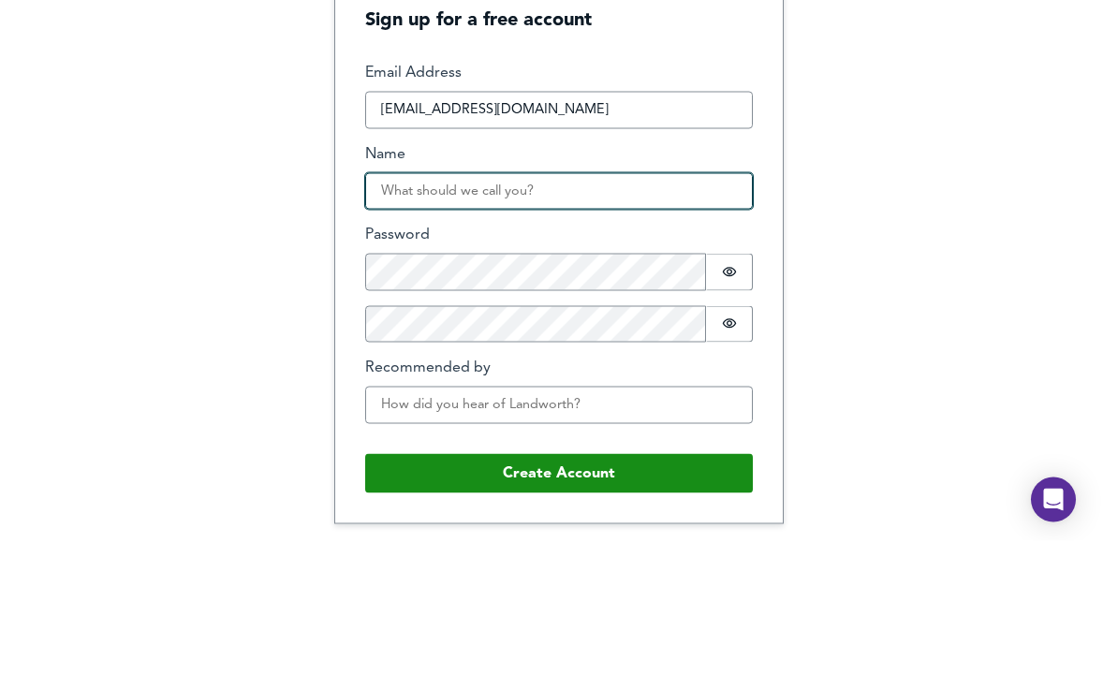
click at [614, 307] on input "Name" at bounding box center [559, 325] width 388 height 37
type input "Franki"
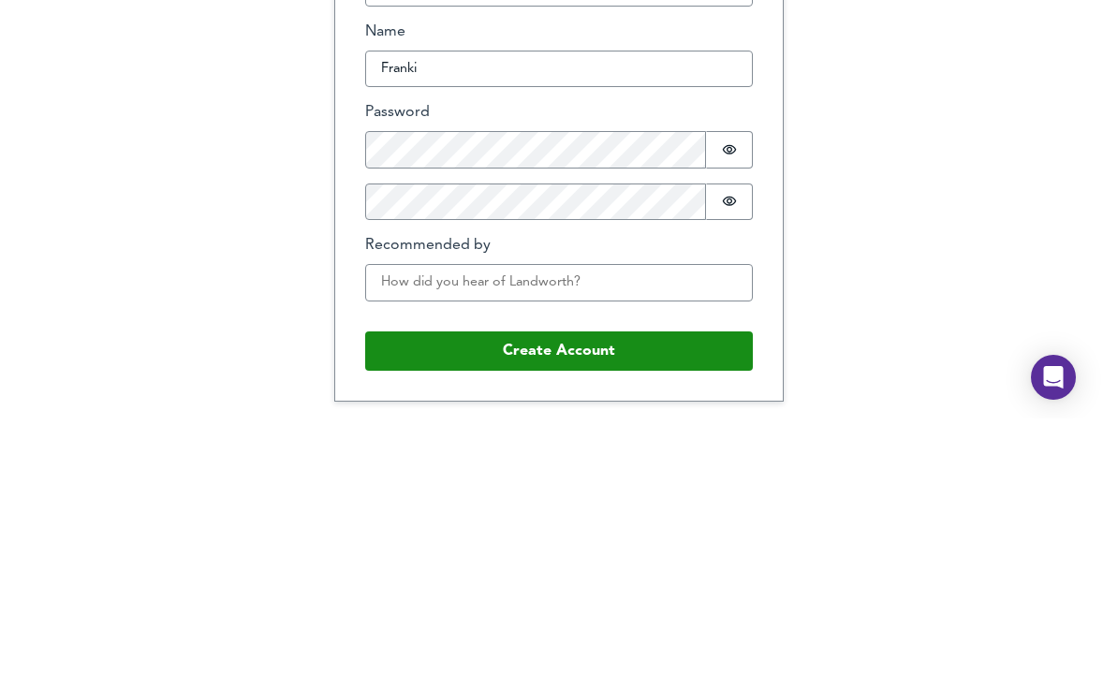
click at [637, 588] on button "Create Account" at bounding box center [559, 607] width 388 height 39
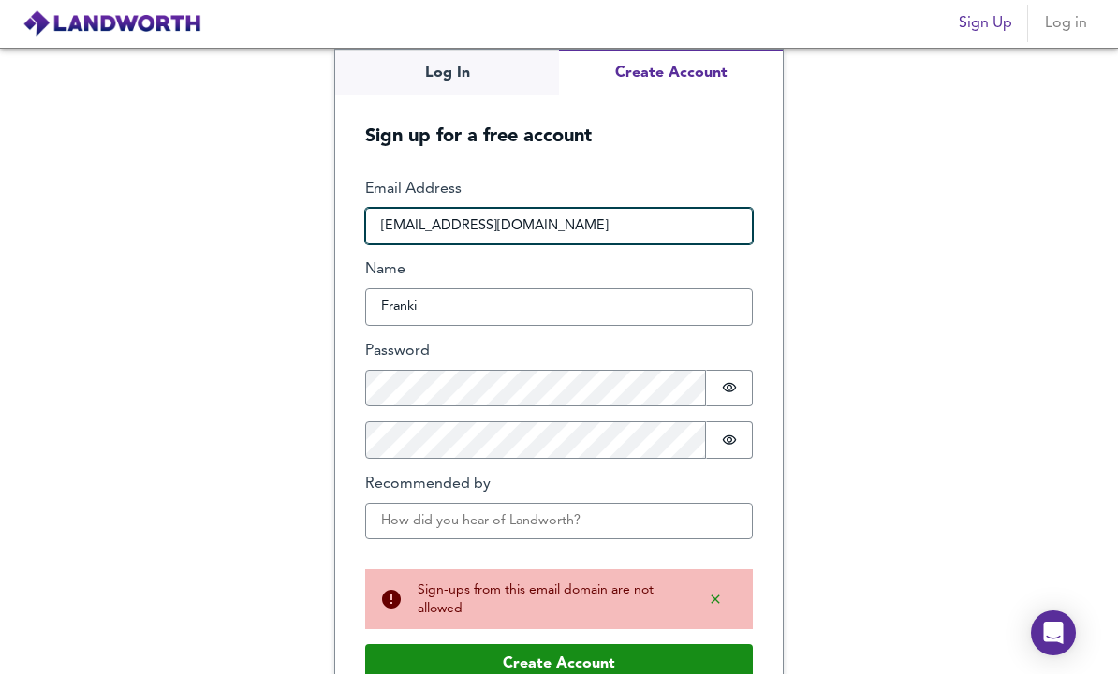
click at [531, 209] on input "safeh95189@aupvs.com" at bounding box center [559, 227] width 388 height 37
click at [495, 209] on input "safeh95189@aupvs.com" at bounding box center [559, 227] width 388 height 37
click at [494, 209] on input "safeh95189@aupvs.com" at bounding box center [559, 227] width 388 height 37
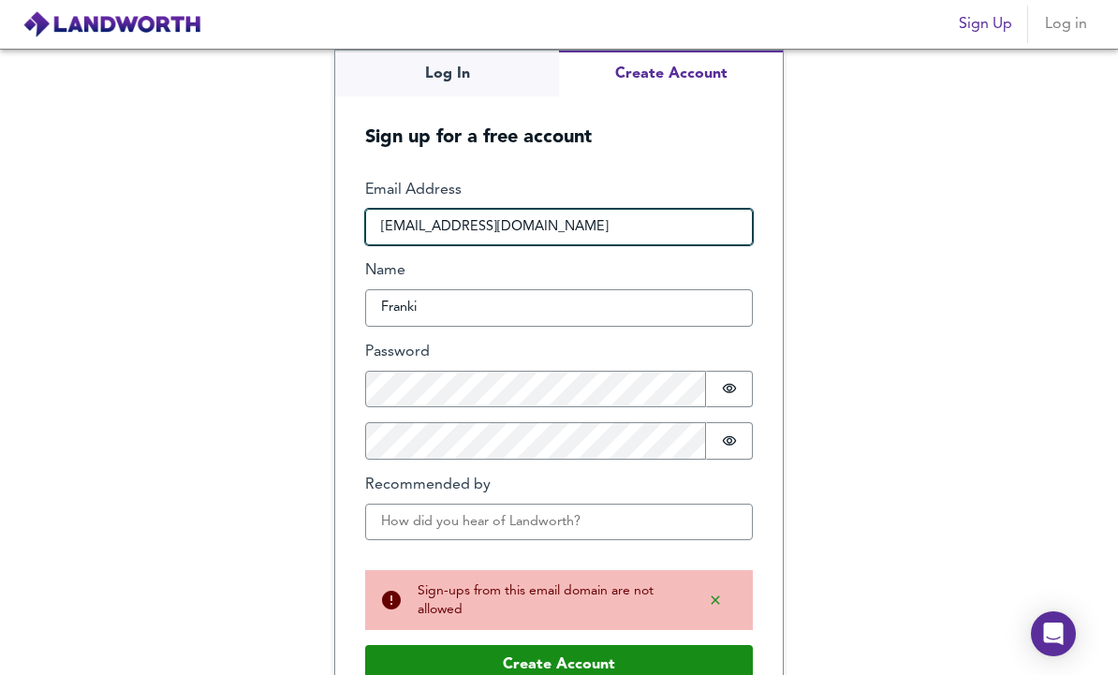
type input "simondestadelivery@gmail.com"
click at [559, 645] on button "Create Account" at bounding box center [559, 664] width 388 height 39
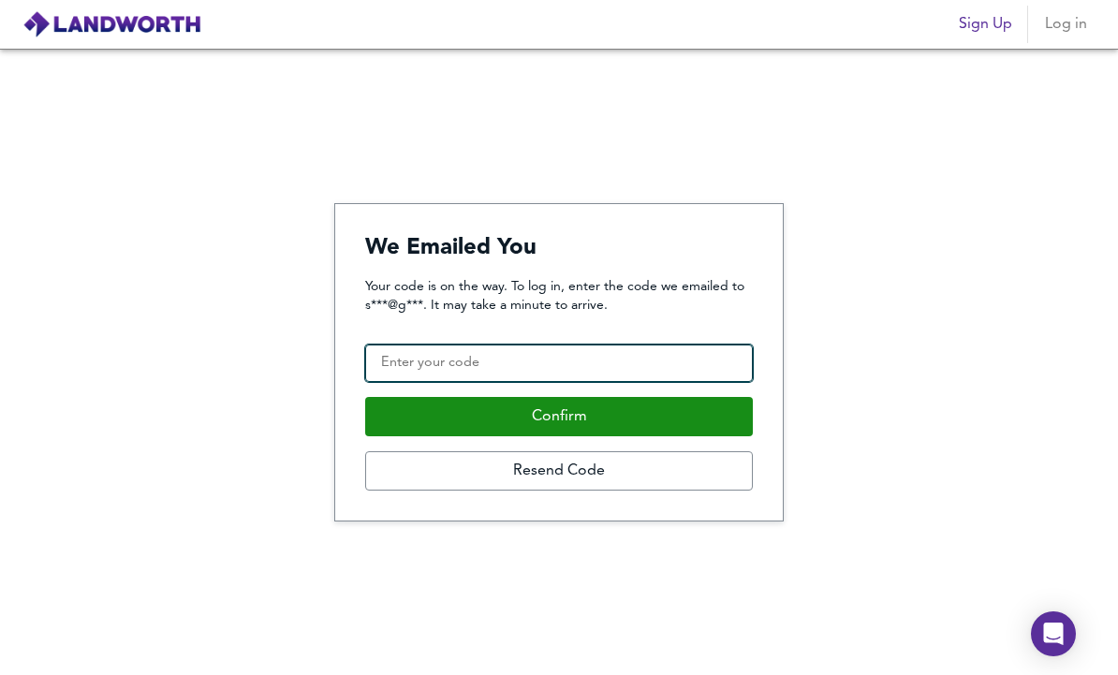
click at [667, 345] on input "Confirmation Code" at bounding box center [559, 363] width 388 height 37
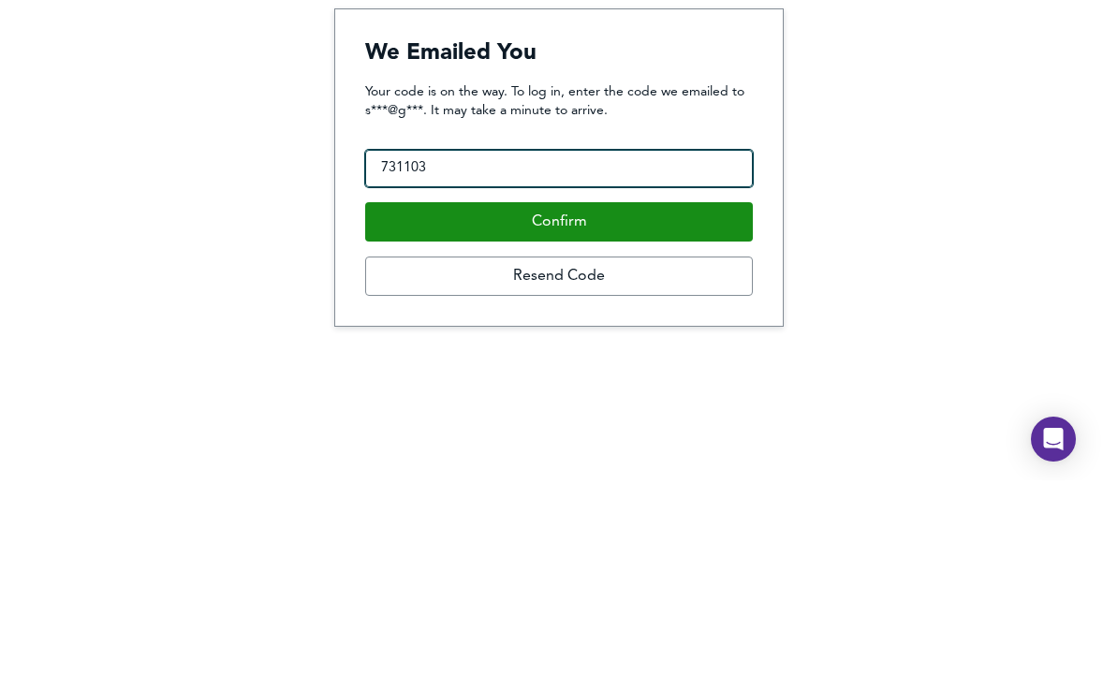
type input "731103"
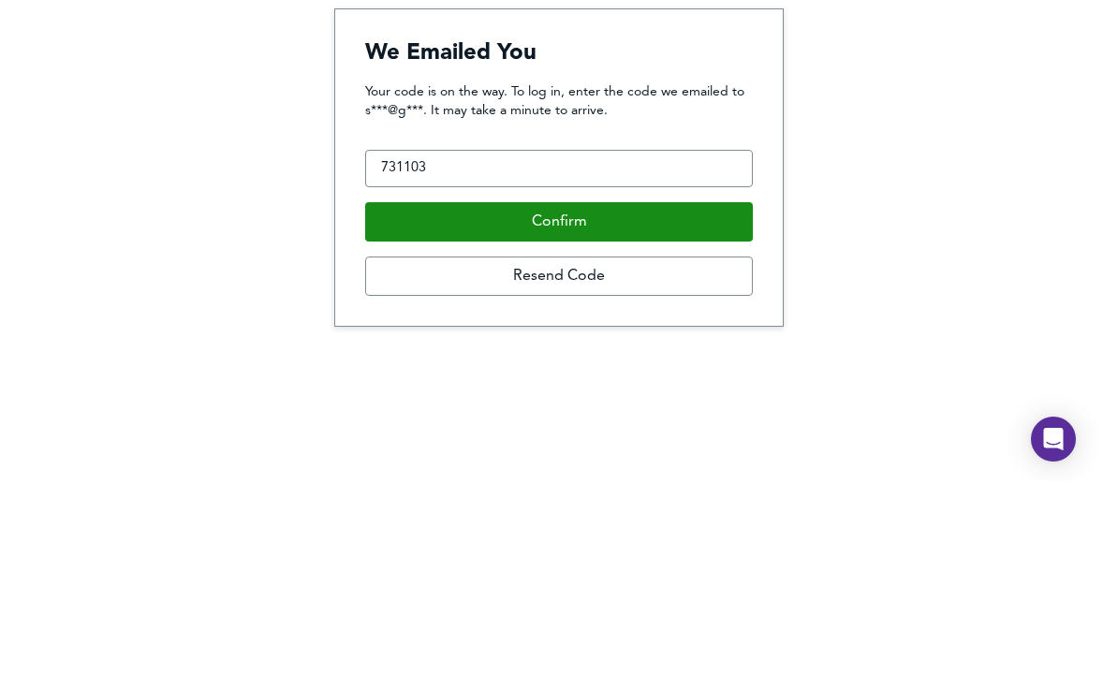
click at [686, 397] on button "Confirm" at bounding box center [559, 416] width 388 height 39
